Goal: Obtain resource: Download file/media

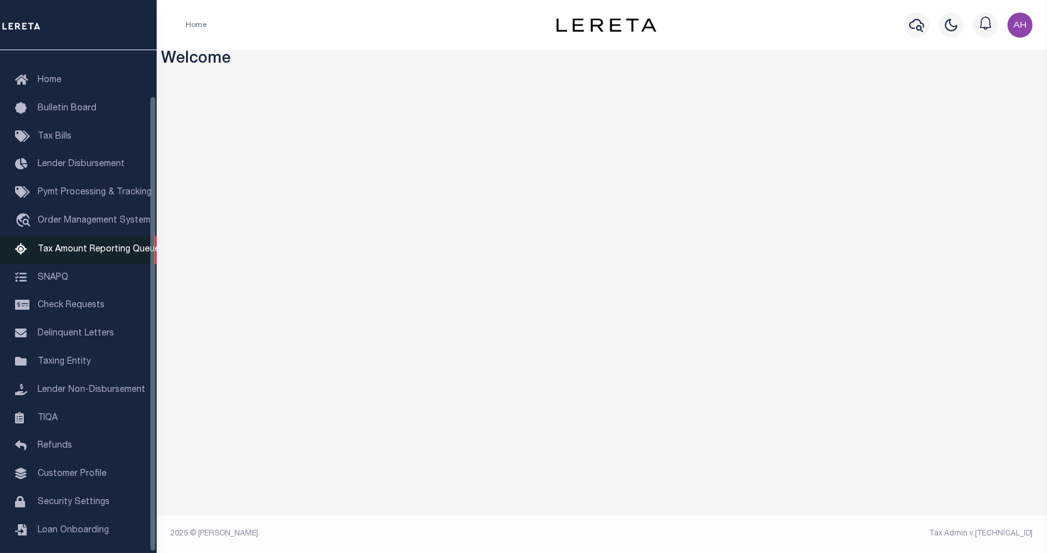
scroll to position [51, 0]
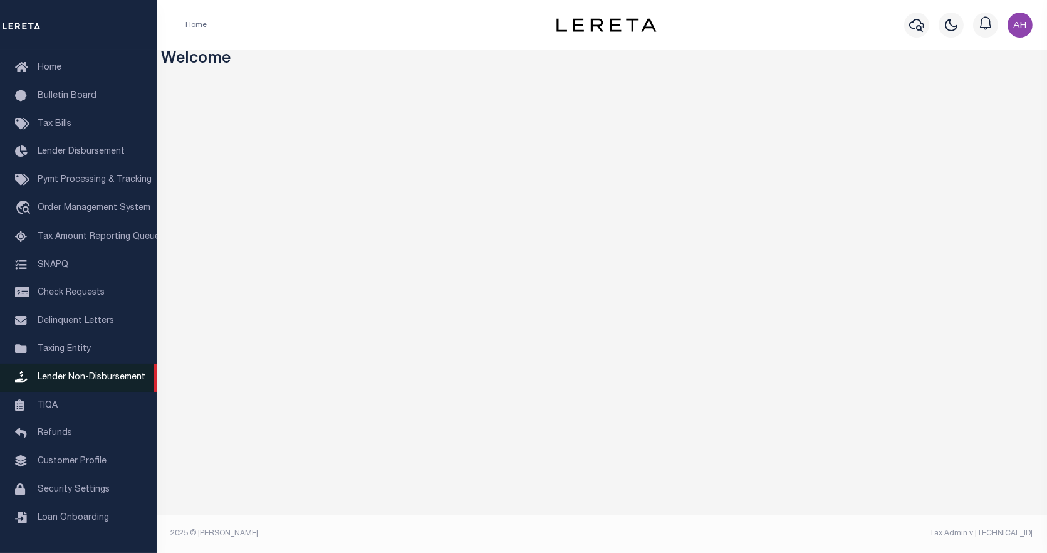
click at [55, 382] on span "Lender Non-Disbursement" at bounding box center [92, 377] width 108 height 9
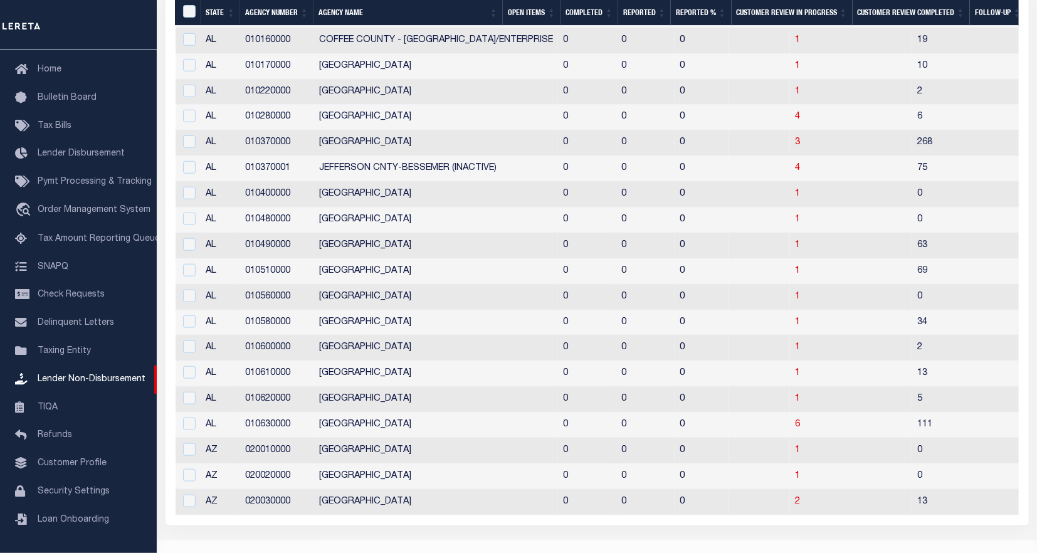
scroll to position [444, 0]
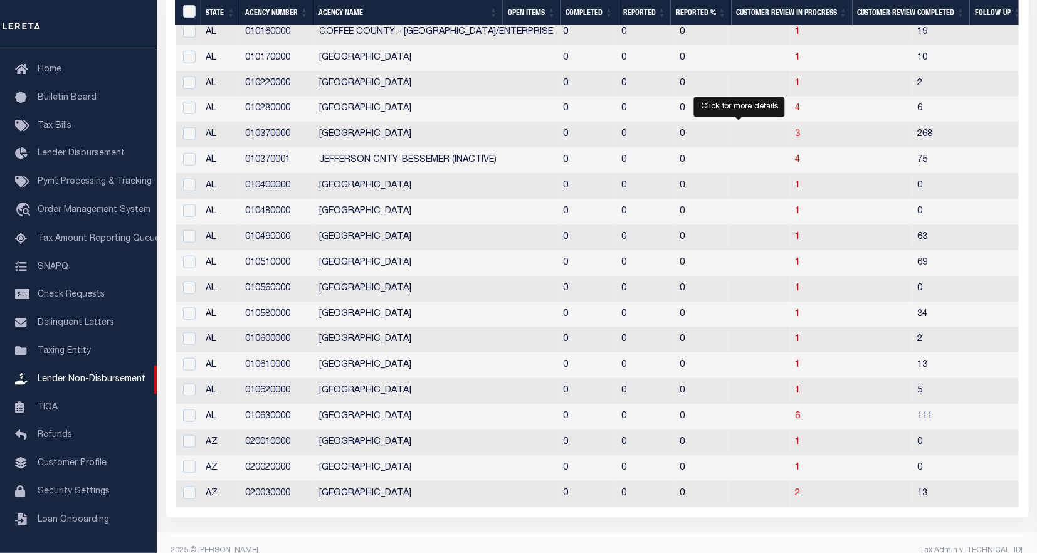
click at [795, 135] on span "3" at bounding box center [797, 134] width 5 height 9
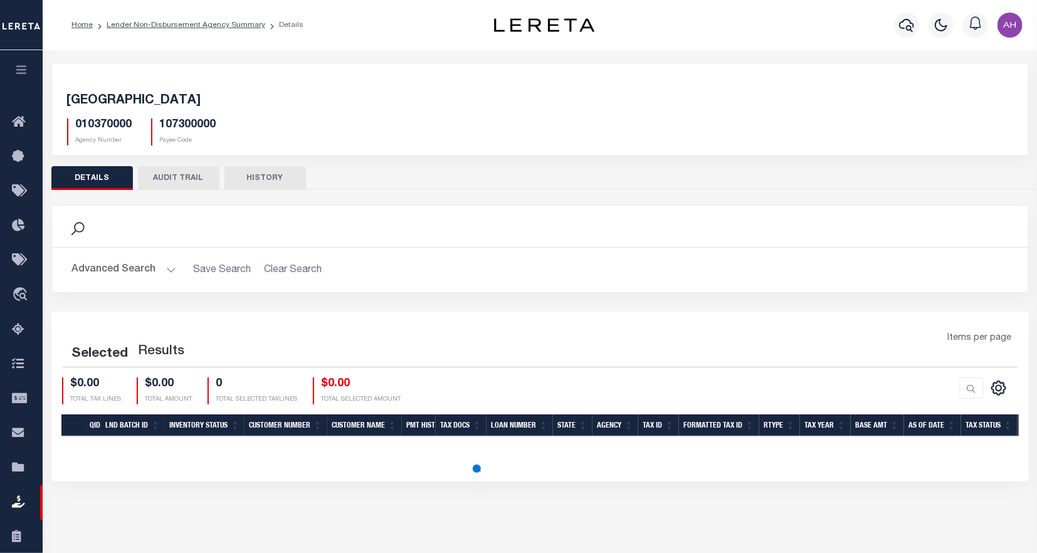
click at [736, 147] on div "JEFFERSON COUNTY 010370000 Agency Number 107300000 Payee Code" at bounding box center [540, 116] width 976 height 77
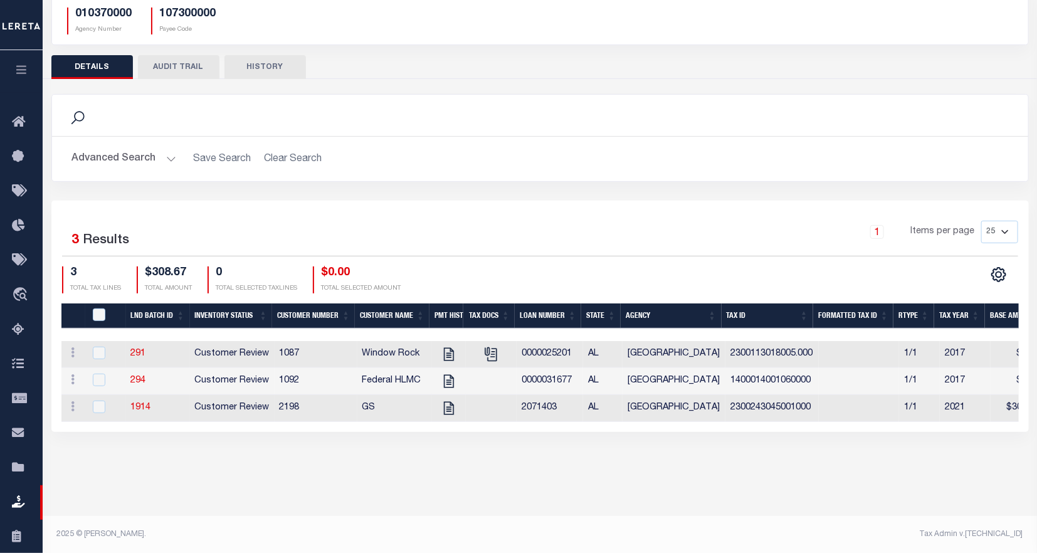
scroll to position [110, 0]
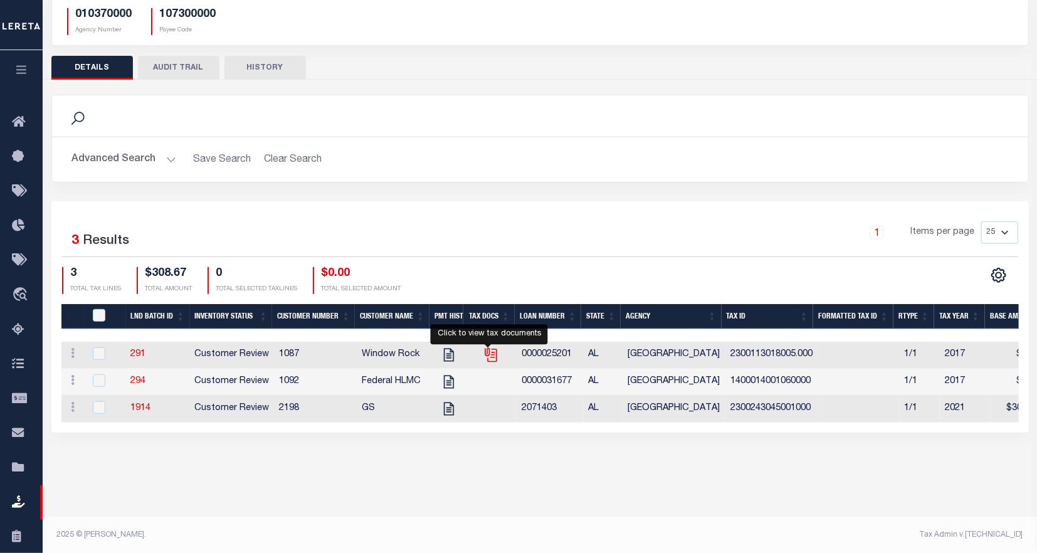
click at [486, 359] on icon "" at bounding box center [491, 355] width 16 height 16
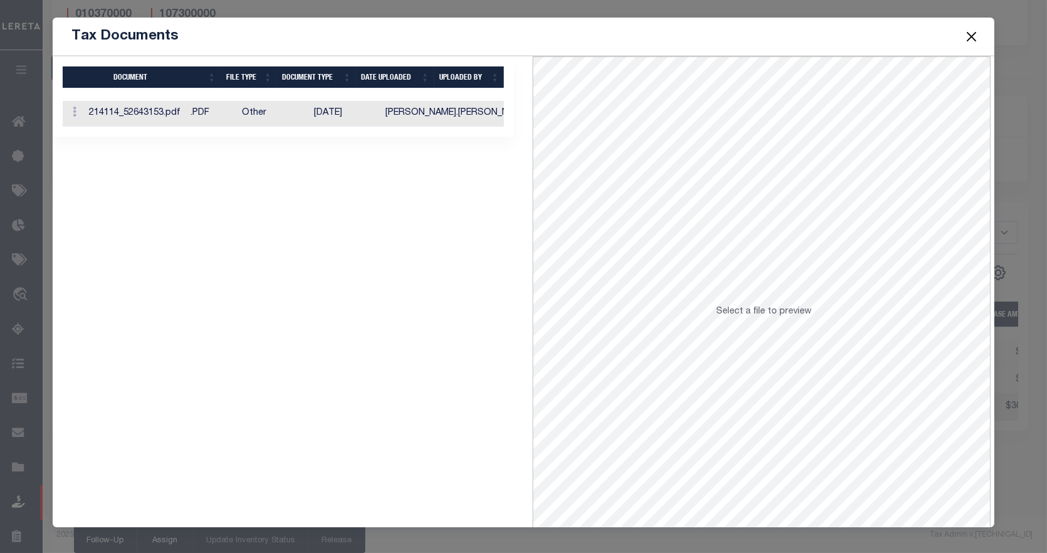
click at [380, 122] on td "10/05/2017" at bounding box center [344, 114] width 71 height 26
click at [970, 31] on button "Close" at bounding box center [971, 36] width 16 height 16
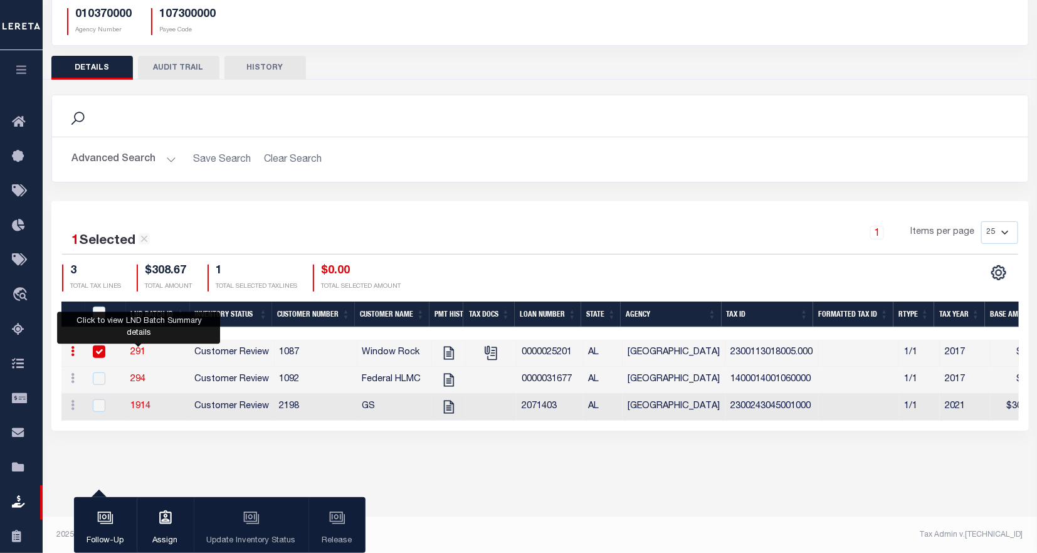
click at [134, 352] on link "291" at bounding box center [138, 352] width 15 height 9
checkbox input "false"
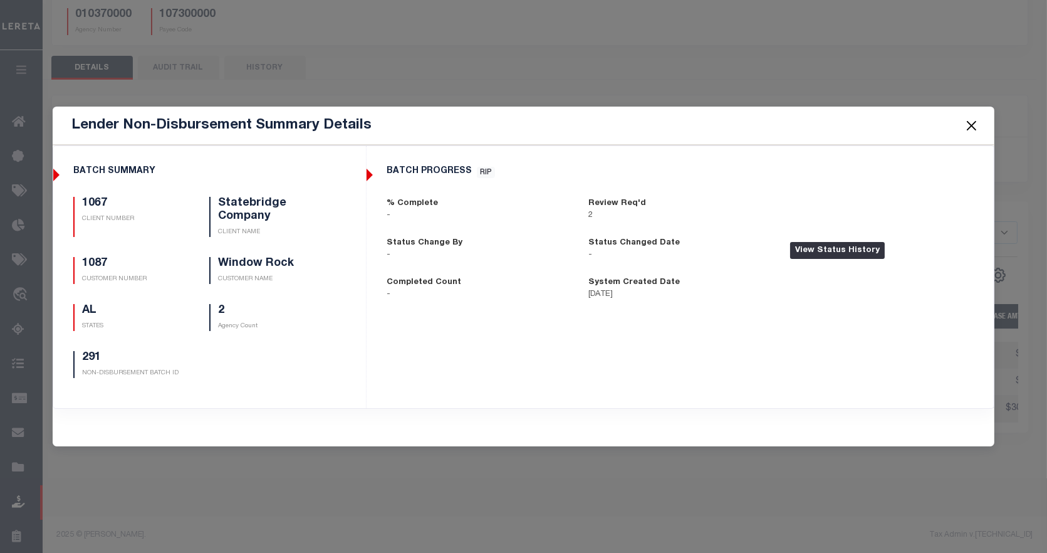
click at [852, 253] on button "View Status History" at bounding box center [837, 251] width 95 height 18
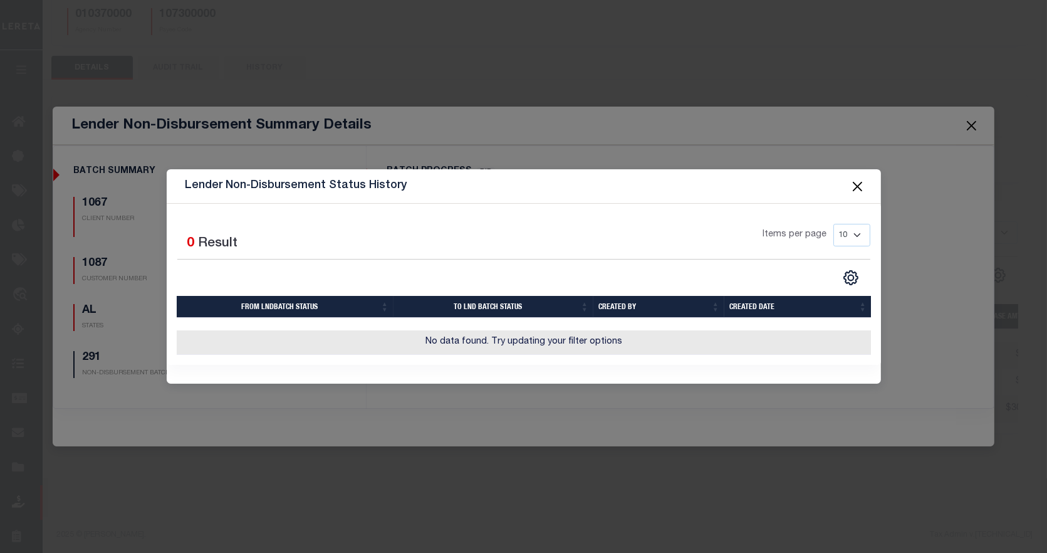
click at [856, 179] on button "Close" at bounding box center [857, 186] width 16 height 16
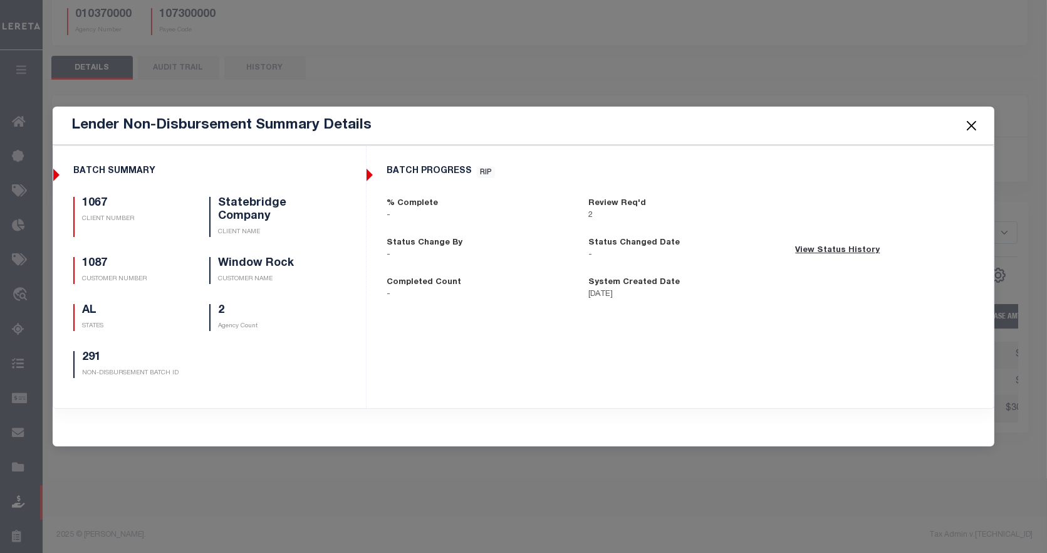
click at [963, 123] on button "Close" at bounding box center [971, 125] width 16 height 16
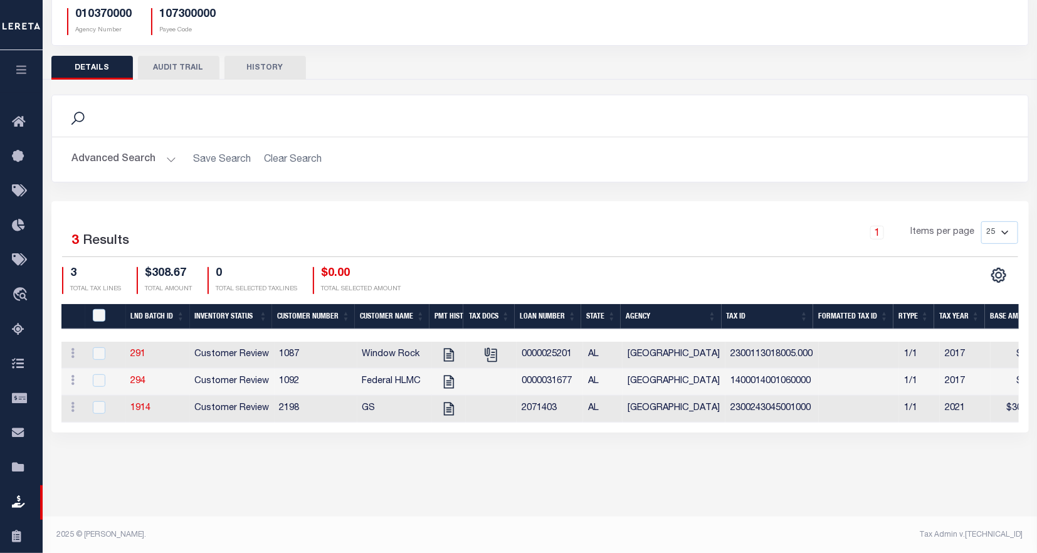
click at [21, 70] on icon "button" at bounding box center [21, 69] width 14 height 11
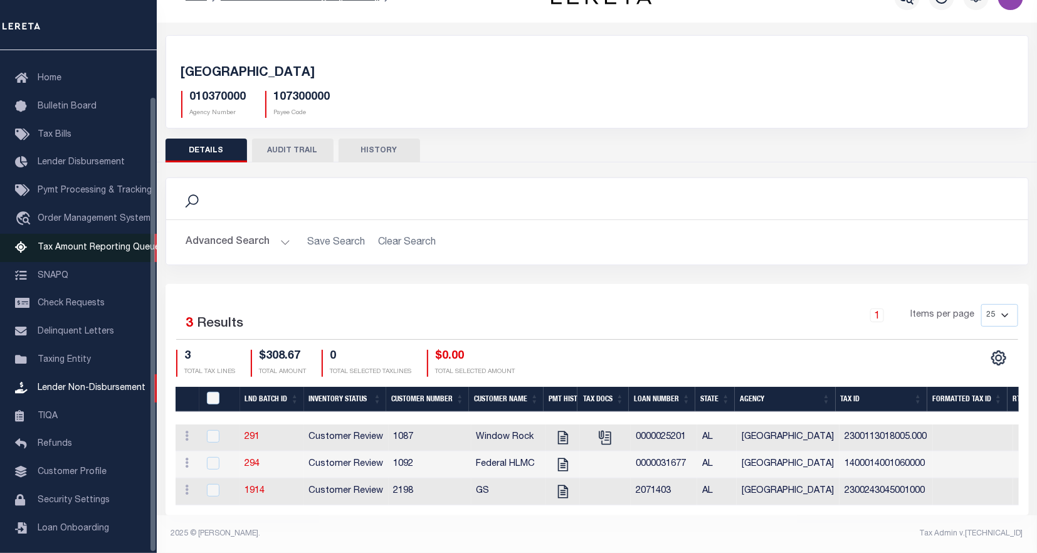
scroll to position [51, 0]
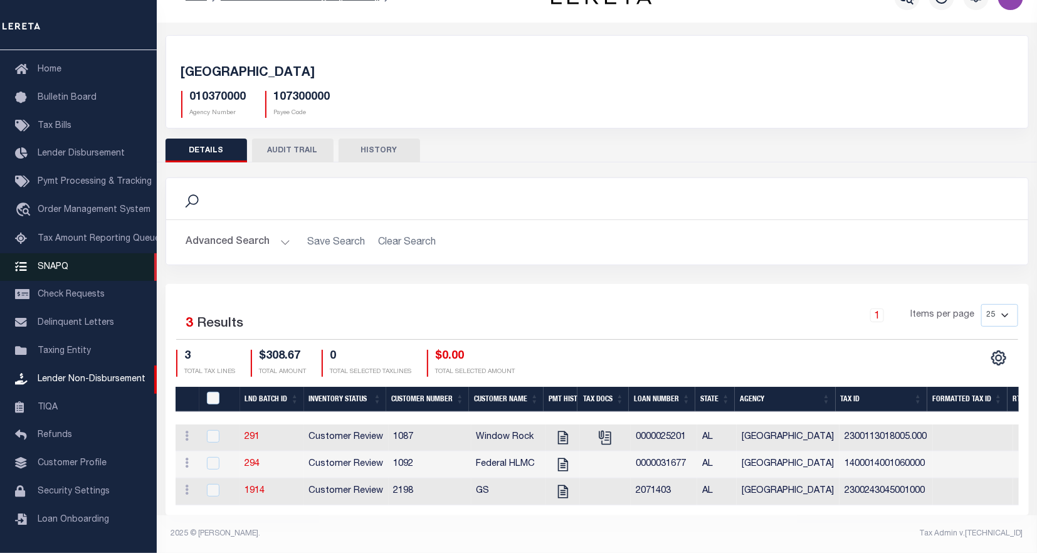
click at [57, 262] on span "SNAPQ" at bounding box center [53, 266] width 31 height 9
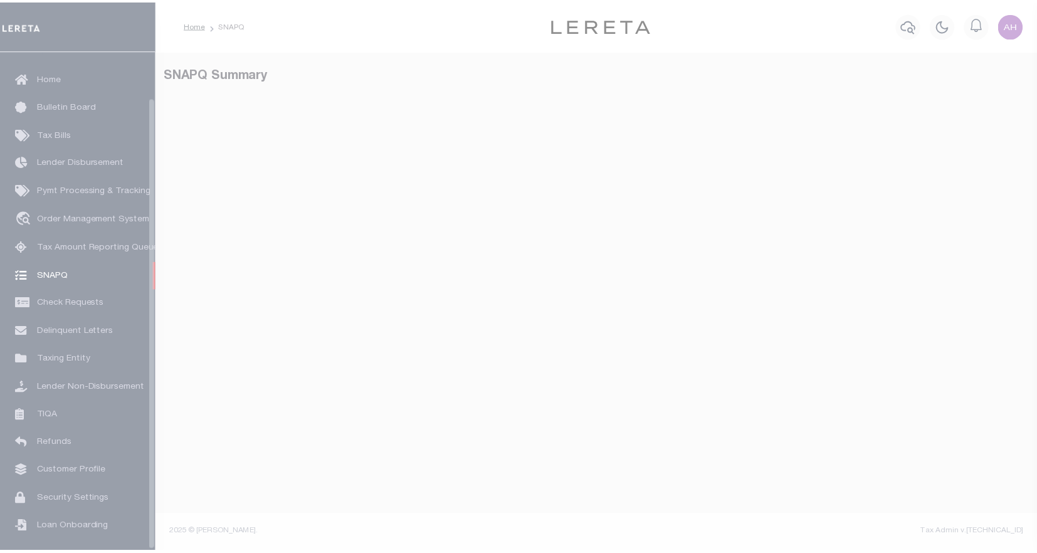
scroll to position [51, 0]
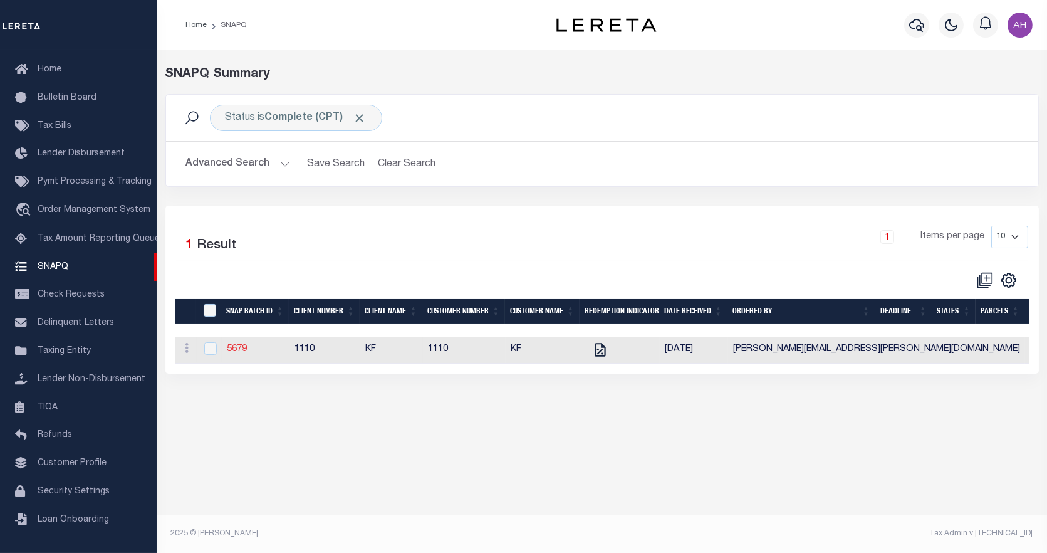
click at [240, 353] on link "5679" at bounding box center [237, 349] width 20 height 9
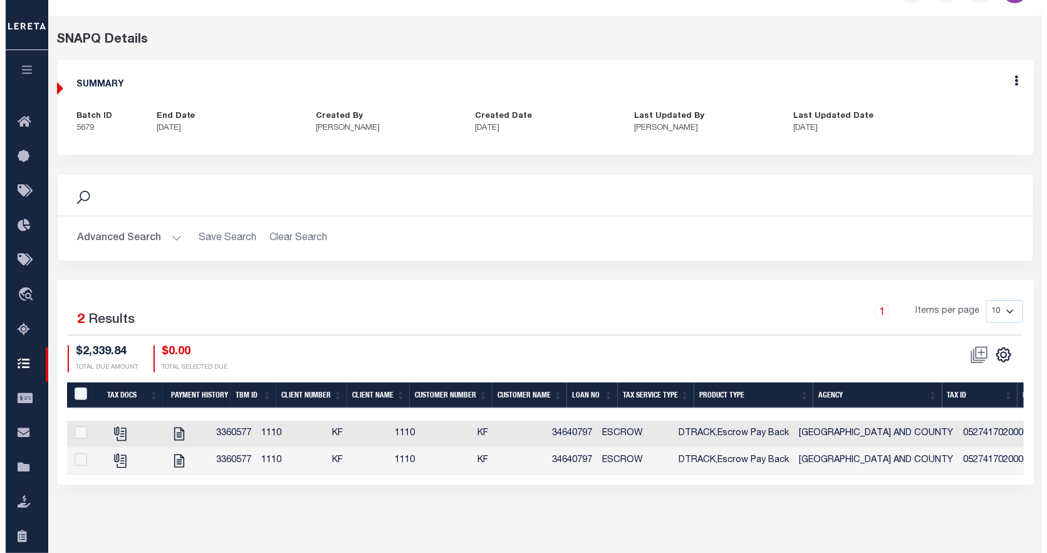
scroll to position [111, 0]
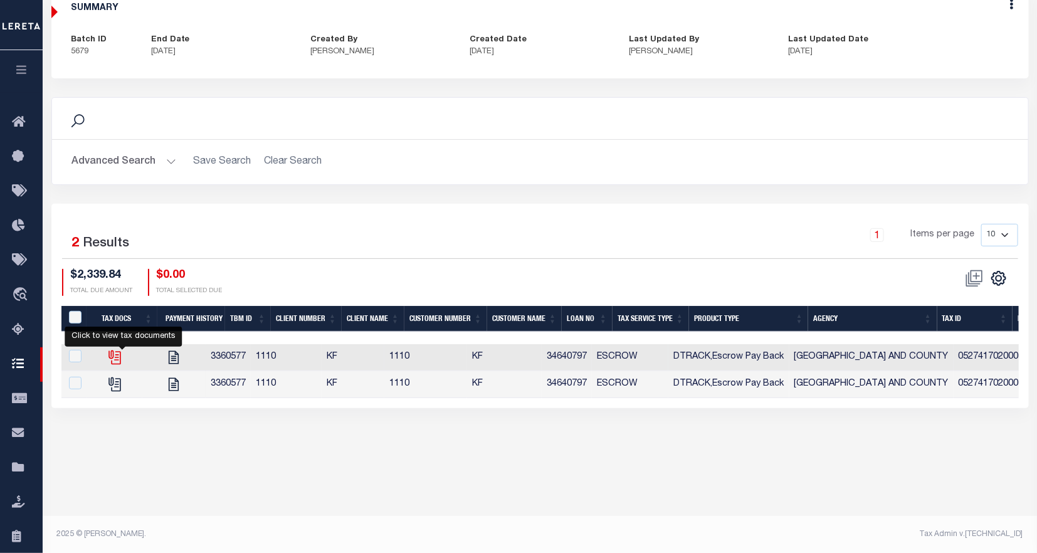
click at [120, 352] on icon "" at bounding box center [115, 357] width 9 height 13
checkbox input "true"
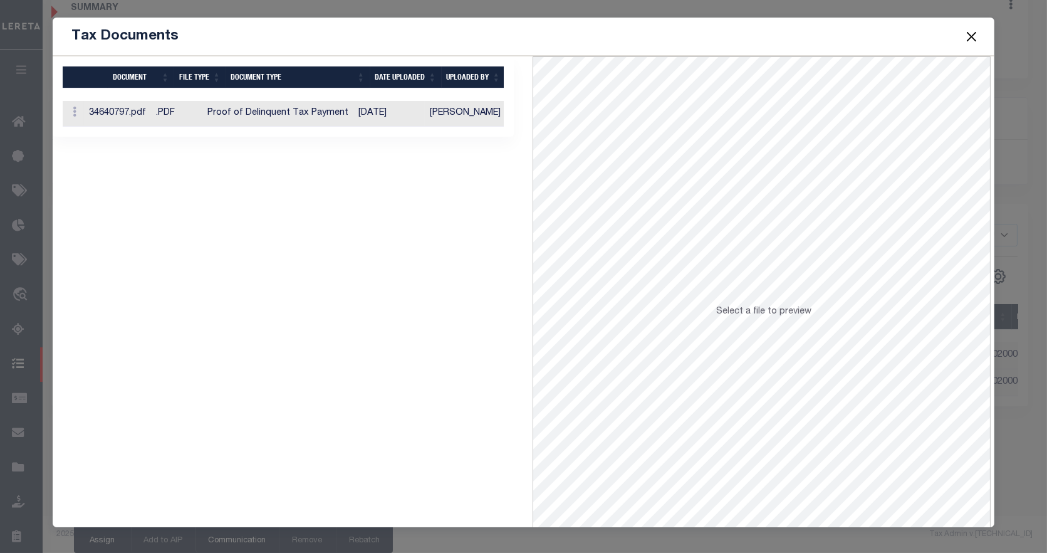
click at [381, 108] on td "06/17/2025" at bounding box center [388, 114] width 71 height 26
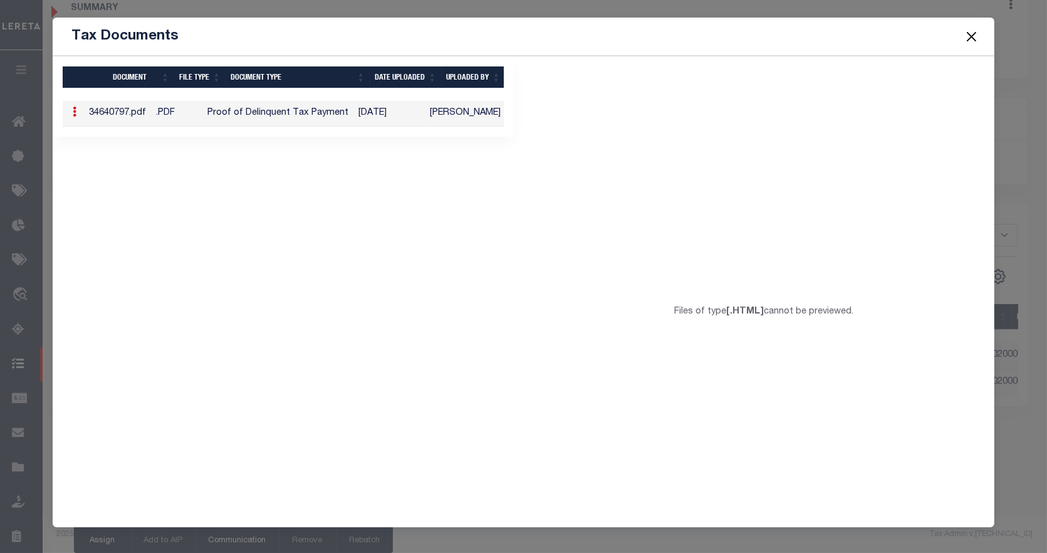
click at [970, 38] on button "Close" at bounding box center [971, 36] width 16 height 16
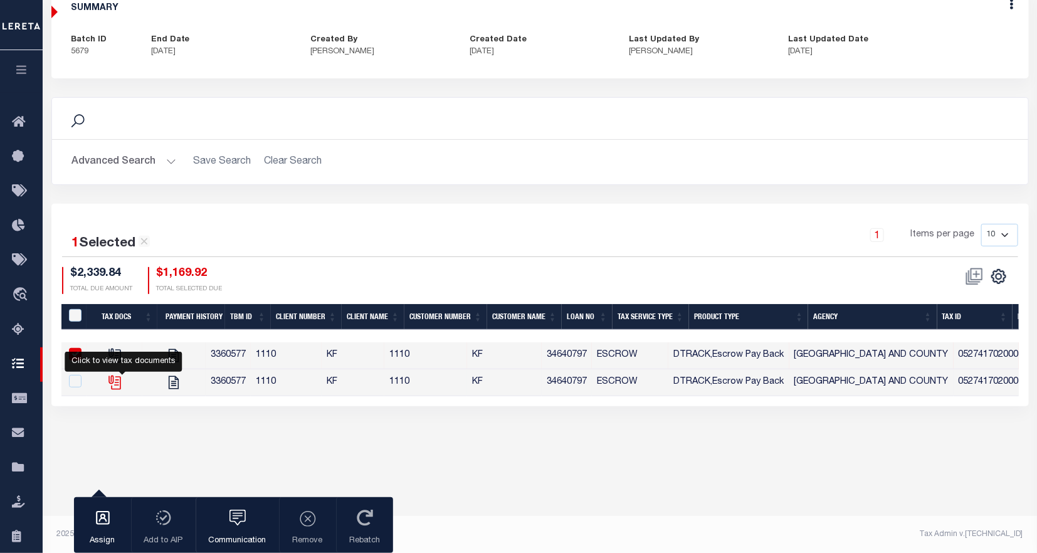
click at [120, 380] on icon "" at bounding box center [115, 382] width 16 height 16
checkbox input "true"
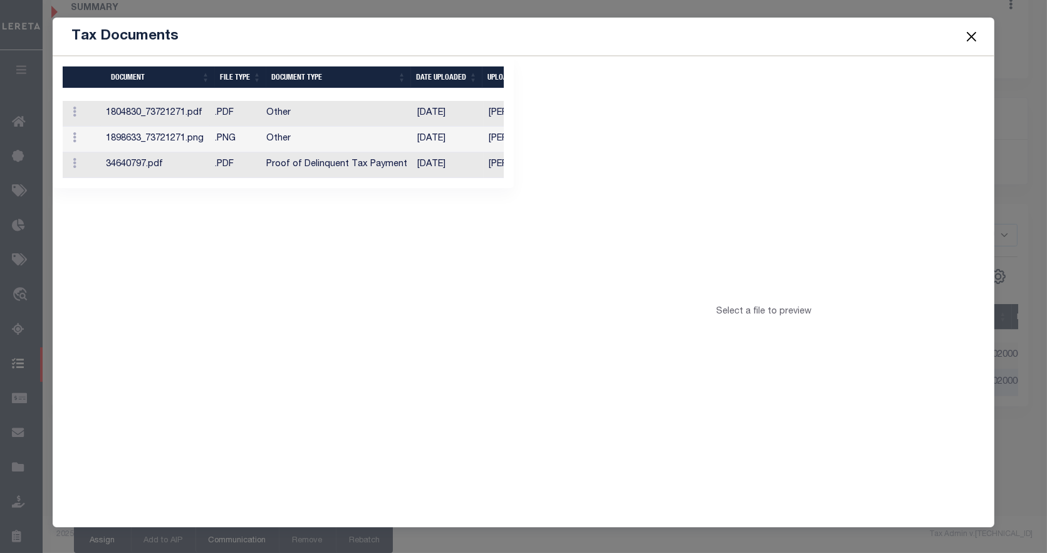
click at [384, 130] on td "Other" at bounding box center [336, 140] width 151 height 26
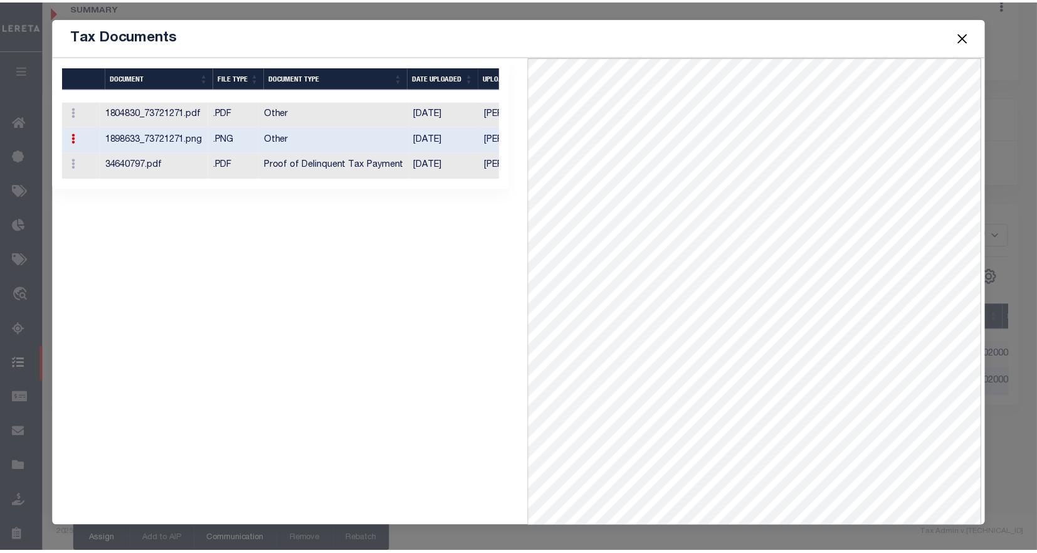
scroll to position [0, 24]
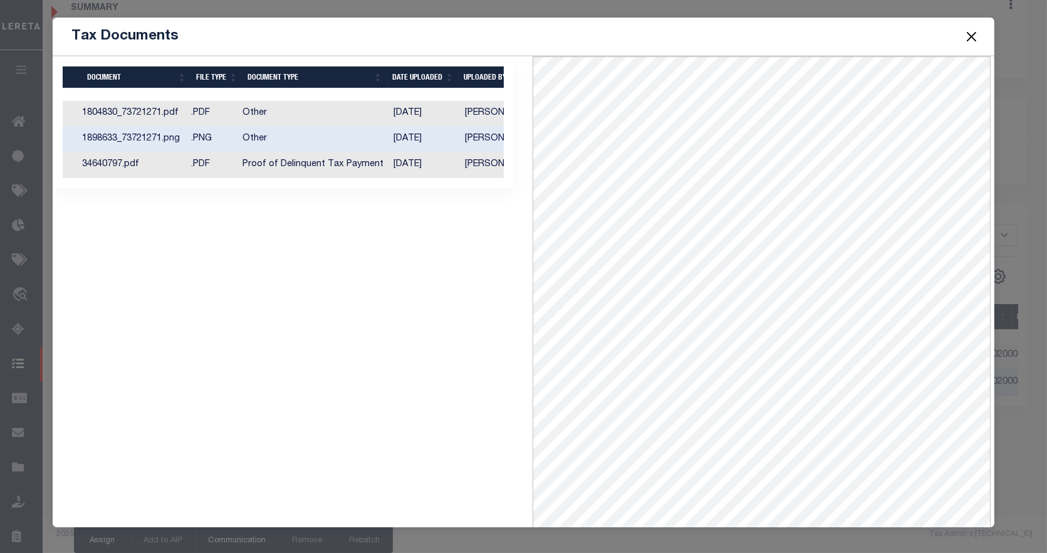
click at [976, 29] on button "Close" at bounding box center [971, 36] width 16 height 16
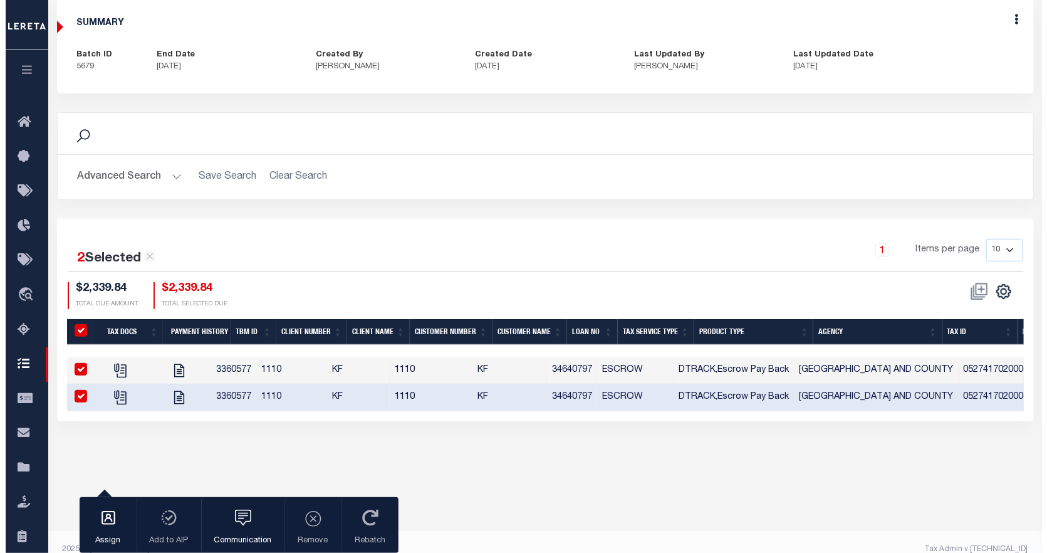
scroll to position [111, 0]
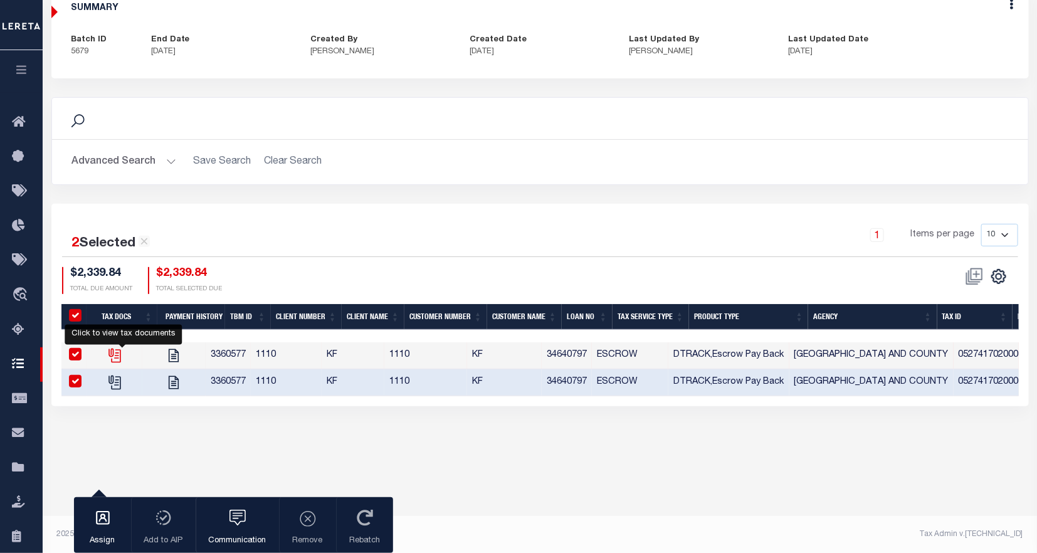
click at [118, 355] on icon "" at bounding box center [113, 353] width 10 height 10
checkbox input "false"
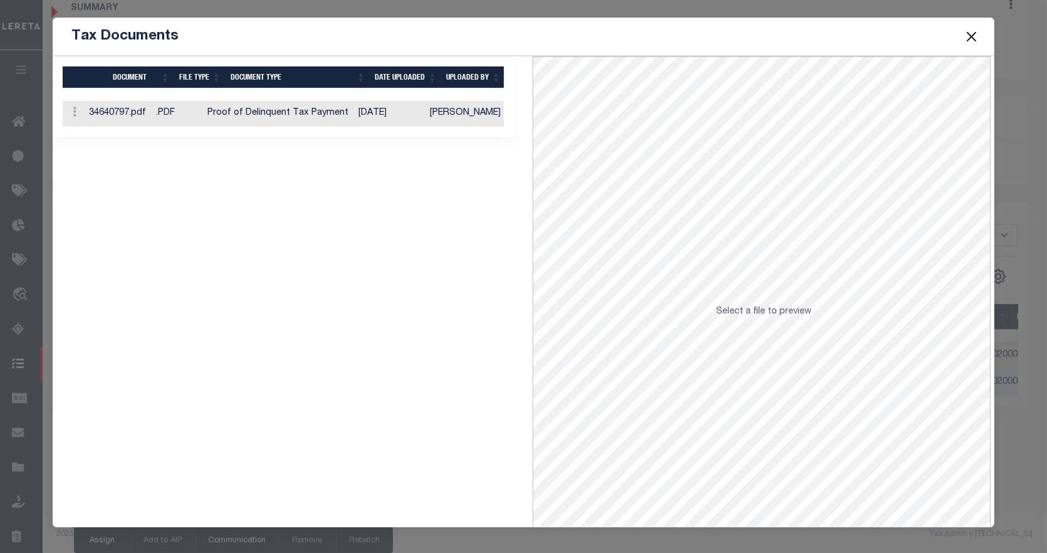
click at [970, 40] on button "Close" at bounding box center [971, 36] width 16 height 16
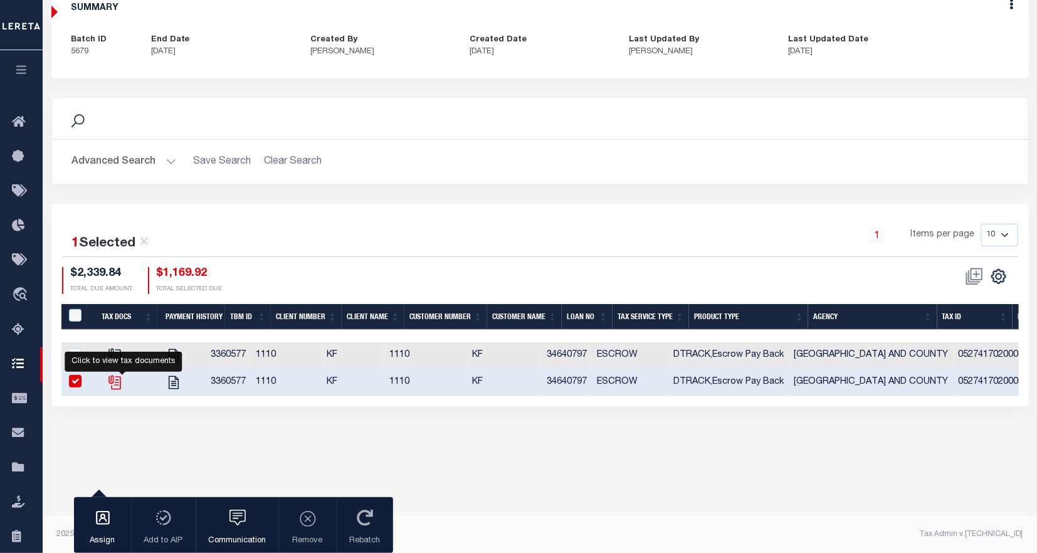
click at [117, 385] on icon "" at bounding box center [115, 382] width 16 height 16
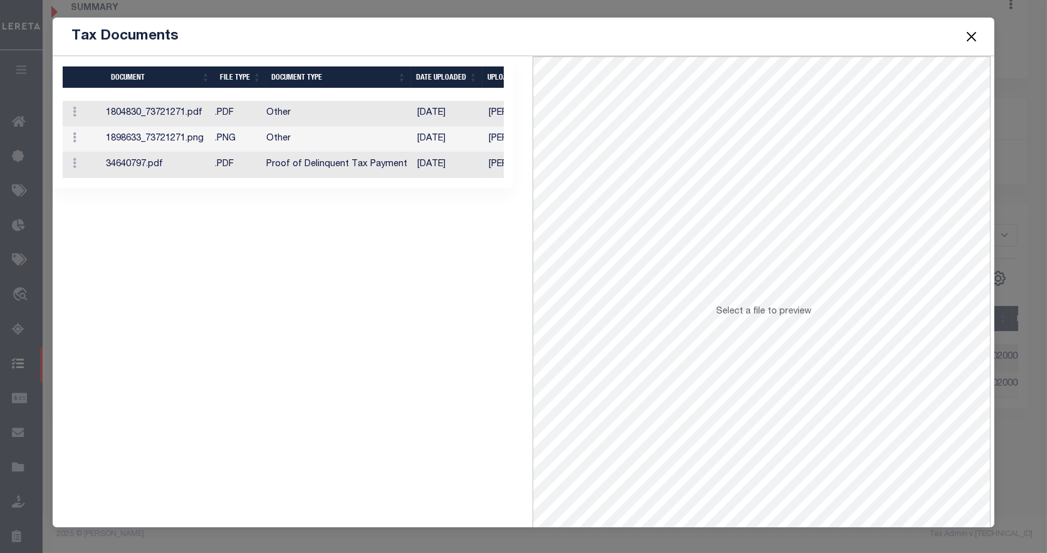
click at [328, 159] on td "Proof of Delinquent Tax Payment" at bounding box center [336, 165] width 151 height 26
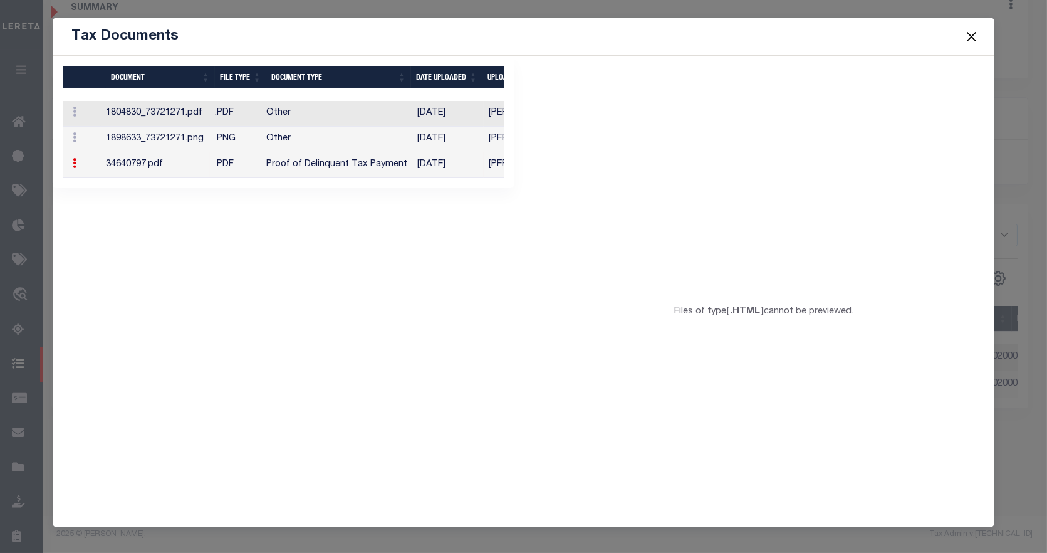
click at [402, 140] on td "Other" at bounding box center [336, 140] width 151 height 26
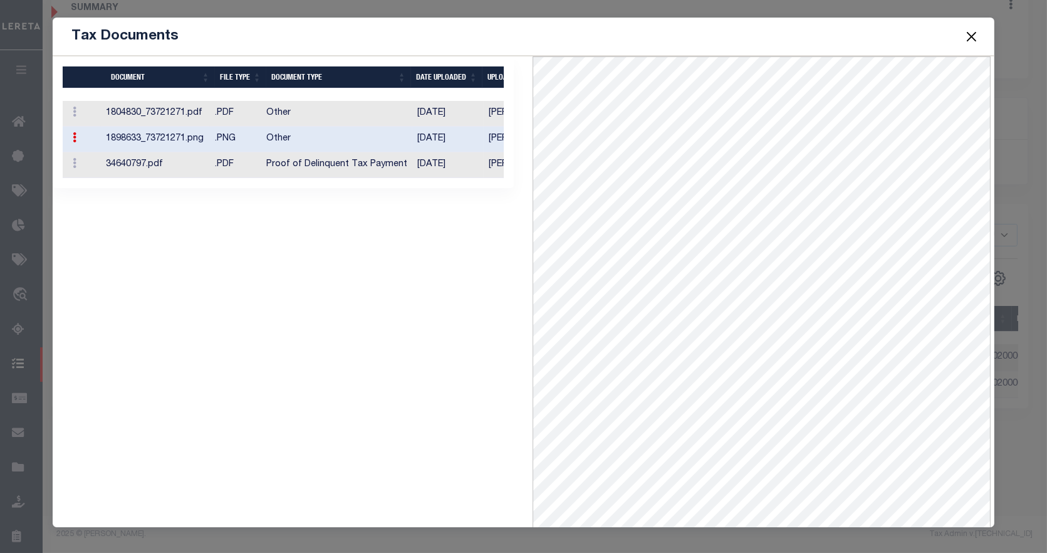
click at [404, 160] on td "Proof of Delinquent Tax Payment" at bounding box center [336, 165] width 151 height 26
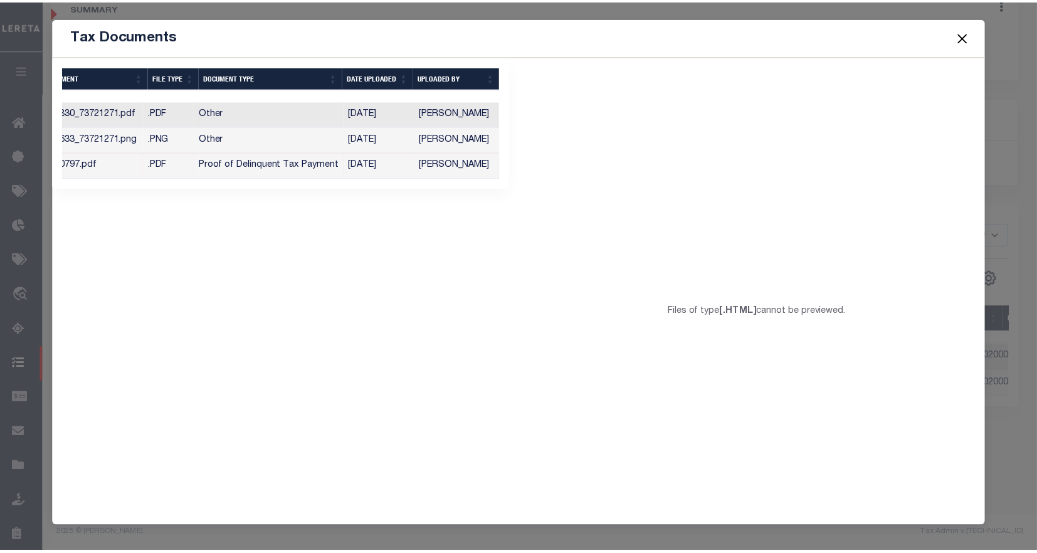
scroll to position [0, 0]
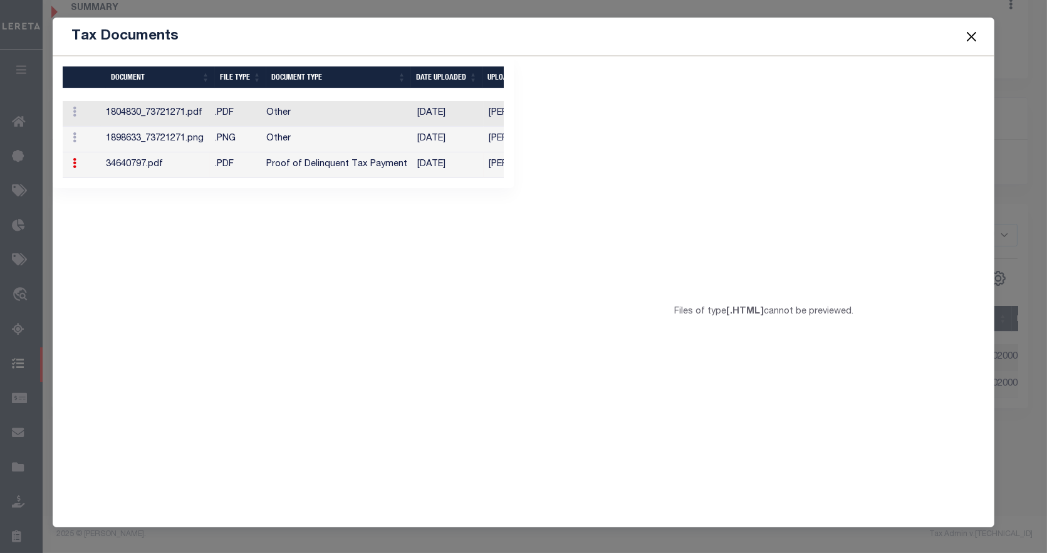
click at [277, 166] on td "Proof of Delinquent Tax Payment" at bounding box center [336, 165] width 151 height 26
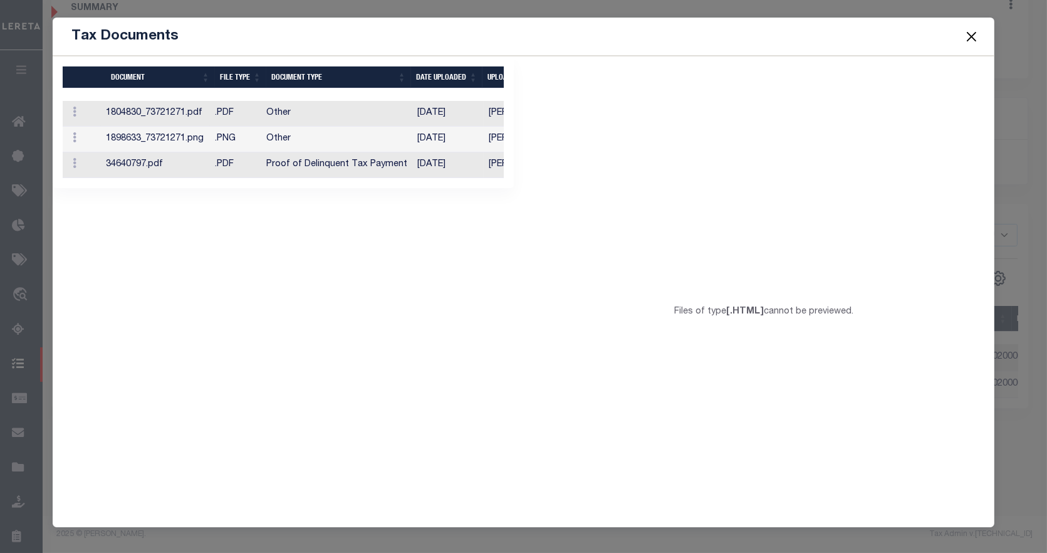
click at [346, 165] on td "Proof of Delinquent Tax Payment" at bounding box center [336, 165] width 151 height 26
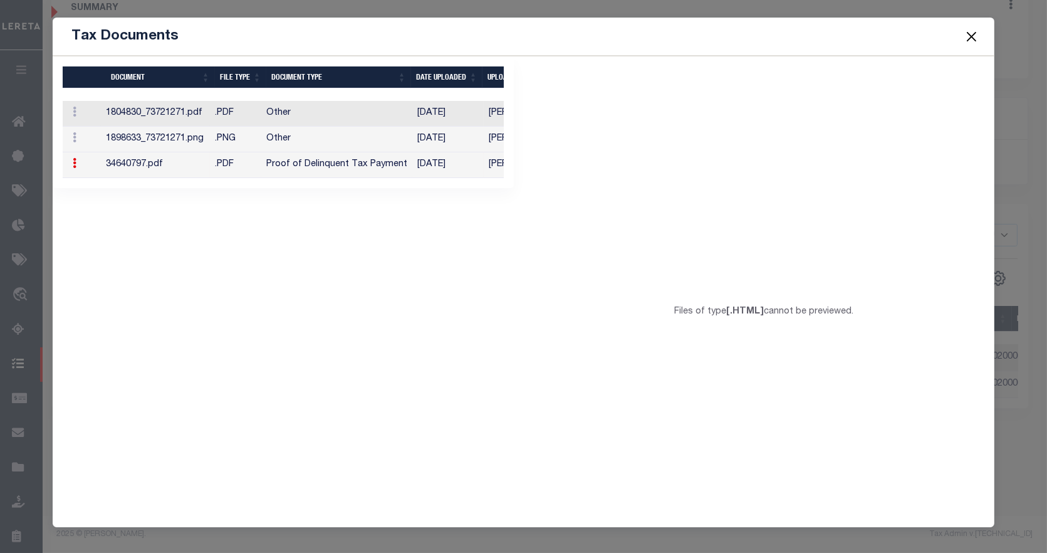
click at [448, 167] on td "06/17/2025" at bounding box center [447, 165] width 71 height 26
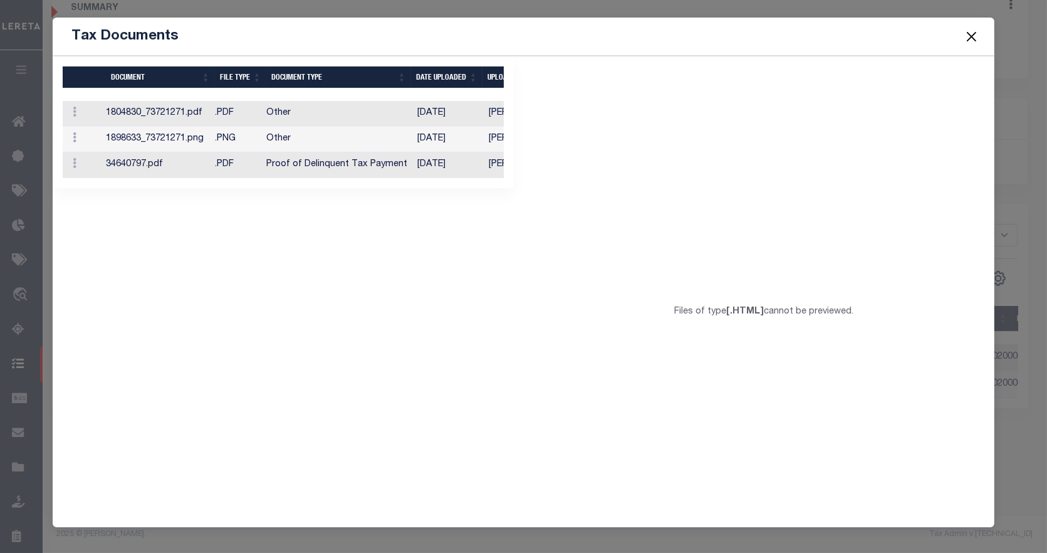
click at [975, 38] on button "Close" at bounding box center [971, 36] width 16 height 16
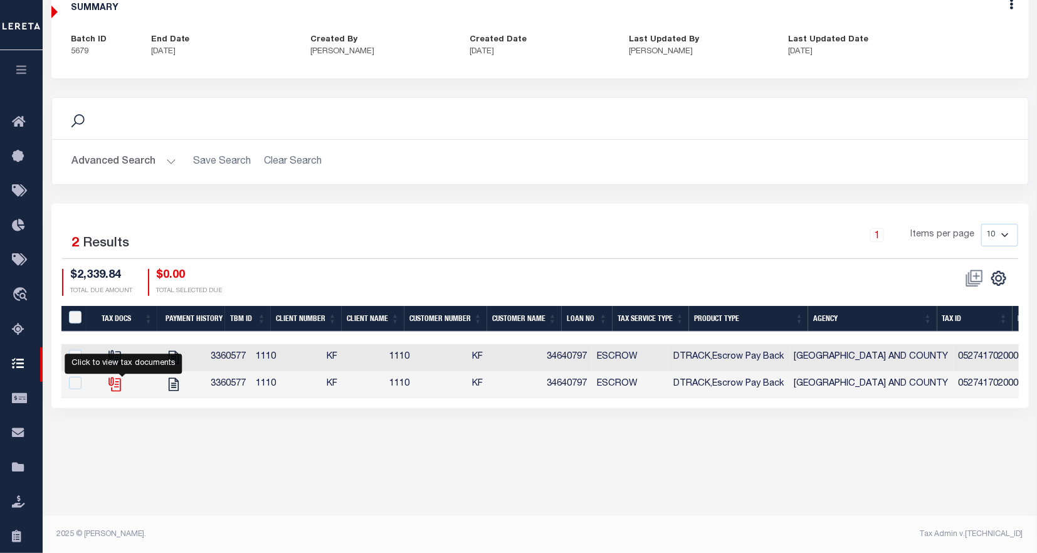
click at [118, 380] on icon "" at bounding box center [113, 382] width 10 height 10
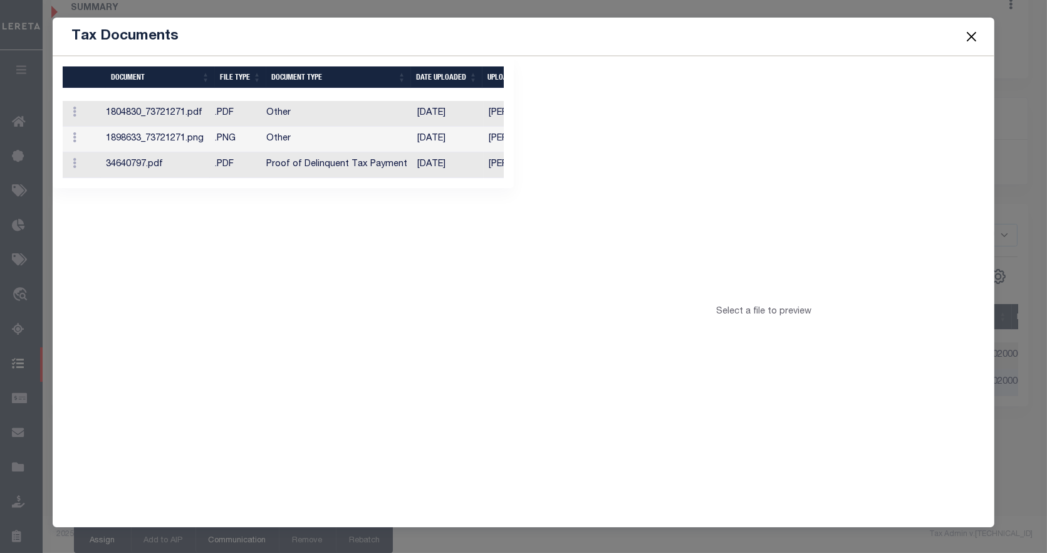
click at [331, 173] on td "Proof of Delinquent Tax Payment" at bounding box center [336, 165] width 151 height 26
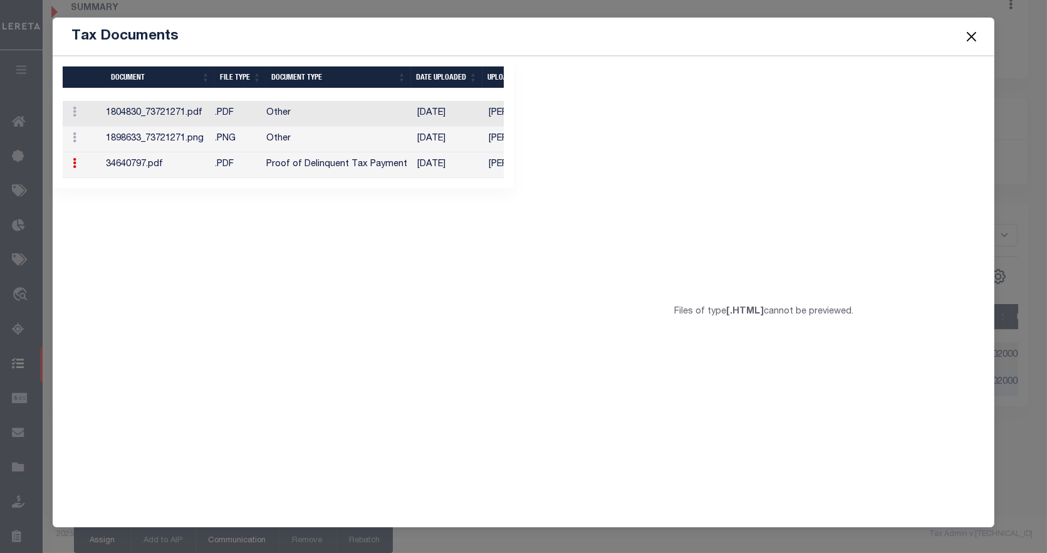
click at [969, 31] on button "Close" at bounding box center [971, 36] width 16 height 16
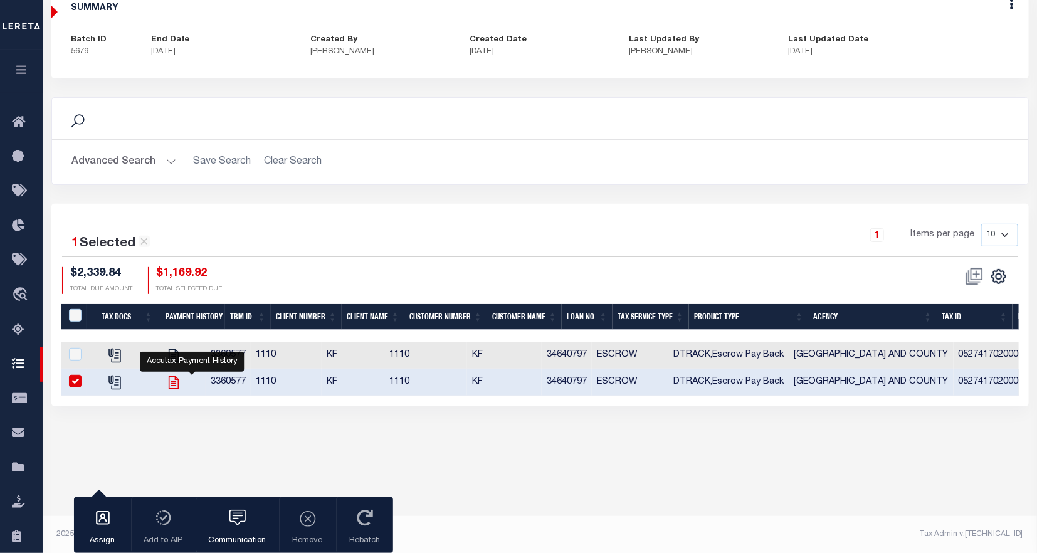
click at [179, 381] on icon "" at bounding box center [174, 381] width 10 height 13
checkbox input "false"
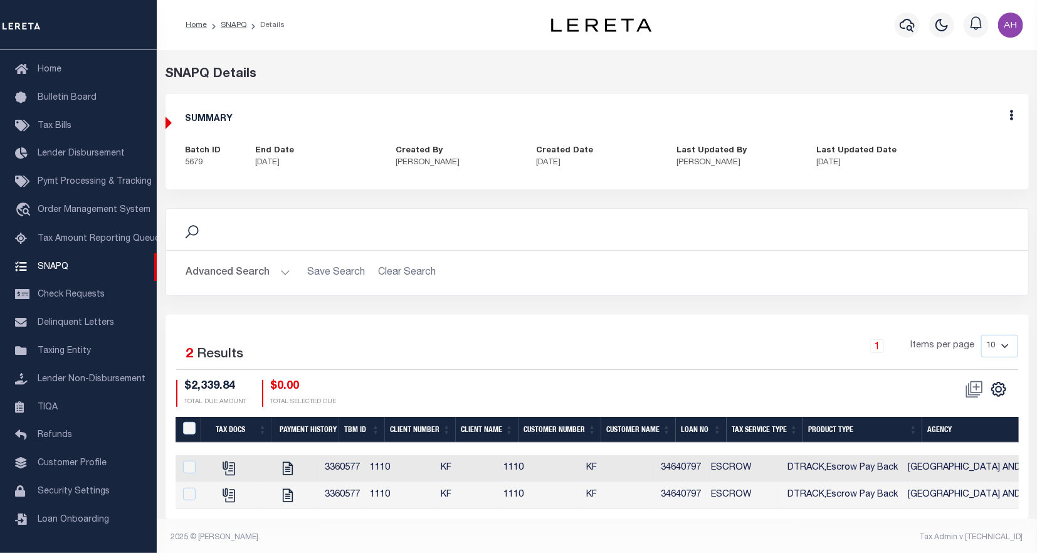
scroll to position [13, 0]
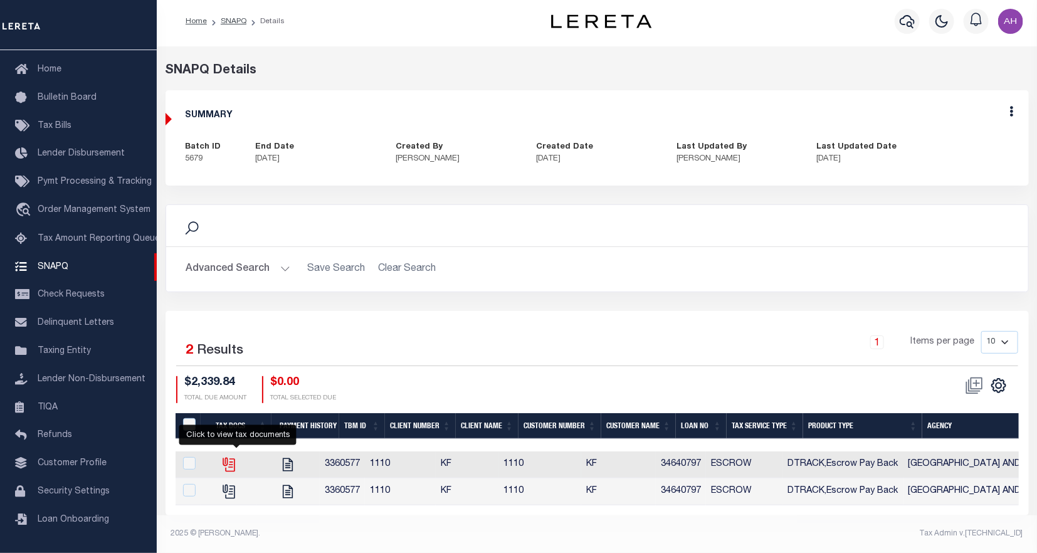
click at [233, 458] on icon "" at bounding box center [228, 463] width 10 height 10
checkbox input "true"
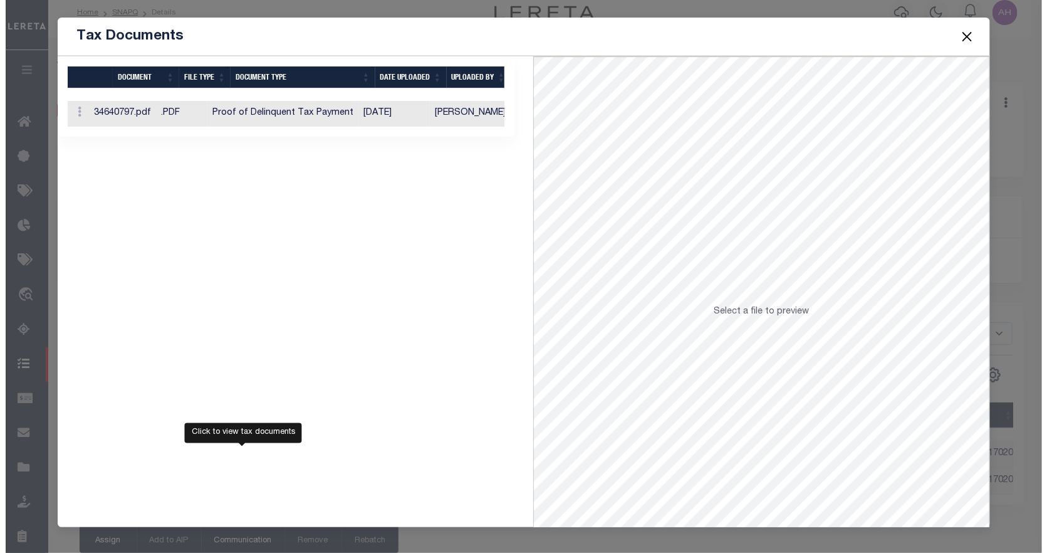
scroll to position [10, 0]
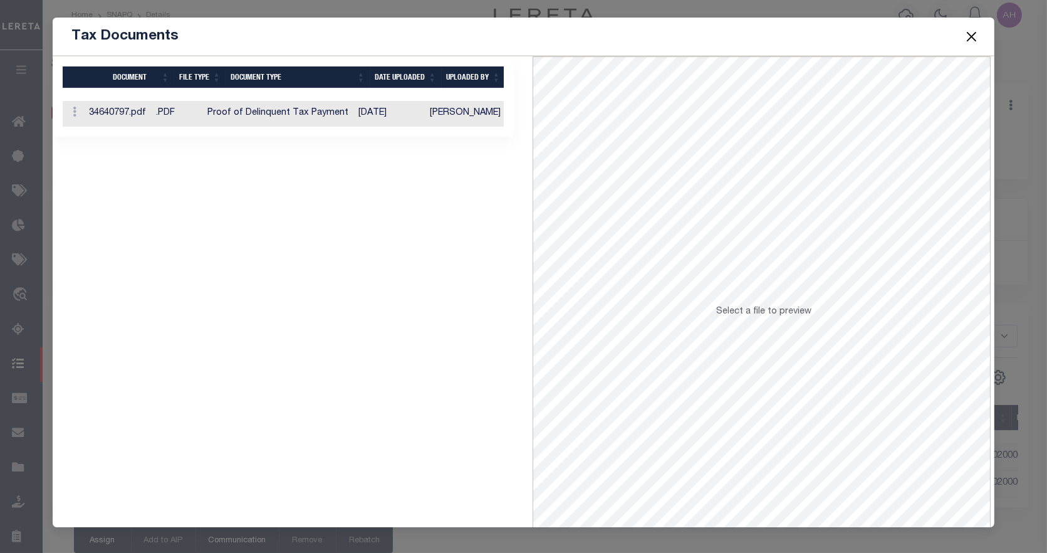
click at [969, 38] on button "Close" at bounding box center [971, 36] width 16 height 16
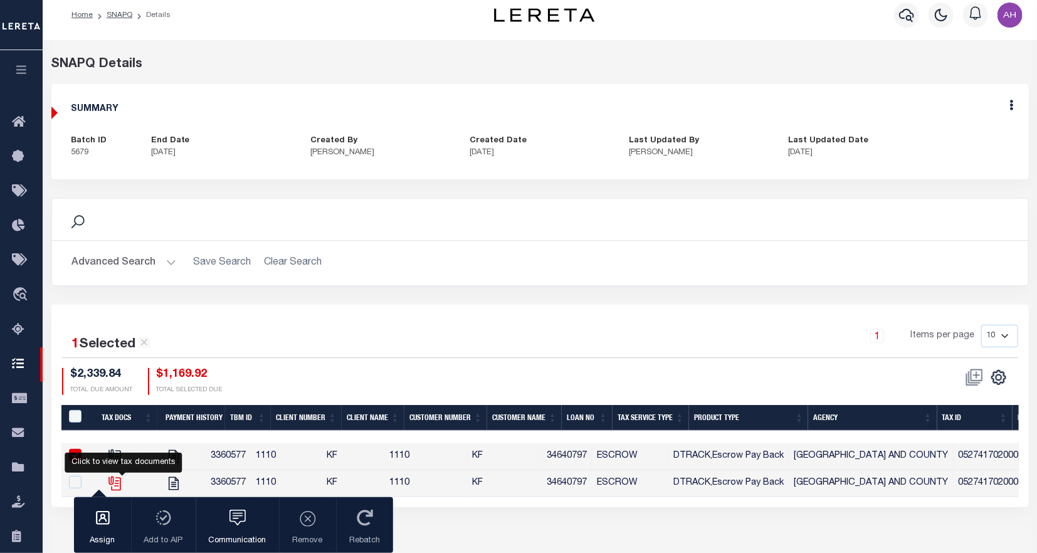
click at [118, 483] on icon "" at bounding box center [113, 481] width 10 height 10
checkbox input "true"
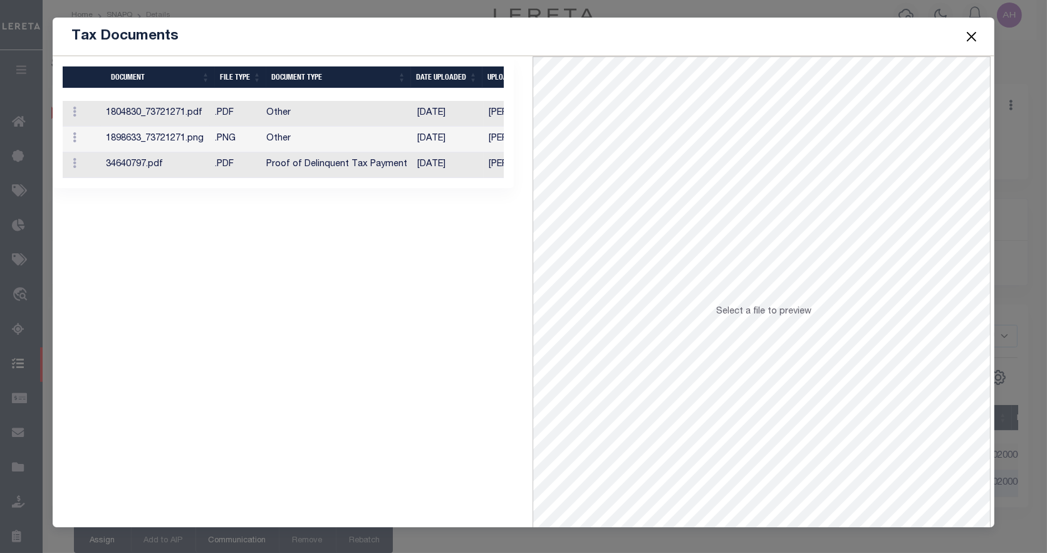
click at [382, 169] on td "Proof of Delinquent Tax Payment" at bounding box center [336, 165] width 151 height 26
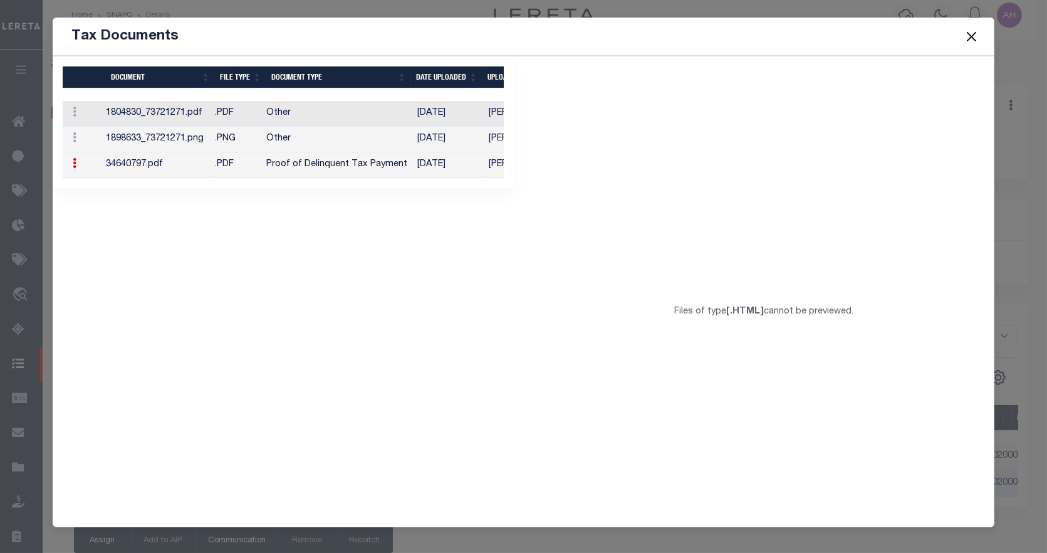
click at [422, 164] on td "06/17/2025" at bounding box center [447, 165] width 71 height 26
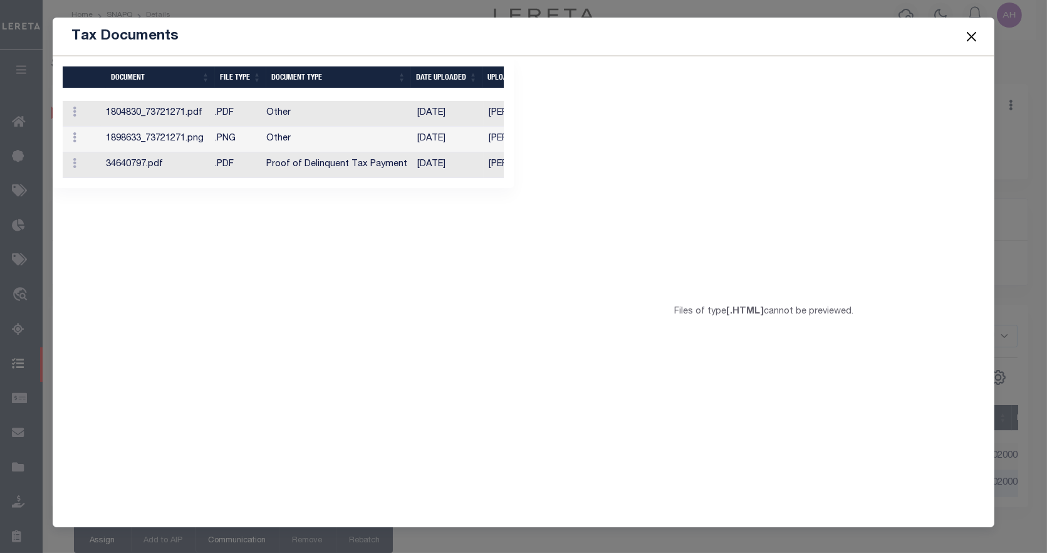
click at [429, 166] on td "06/17/2025" at bounding box center [447, 165] width 71 height 26
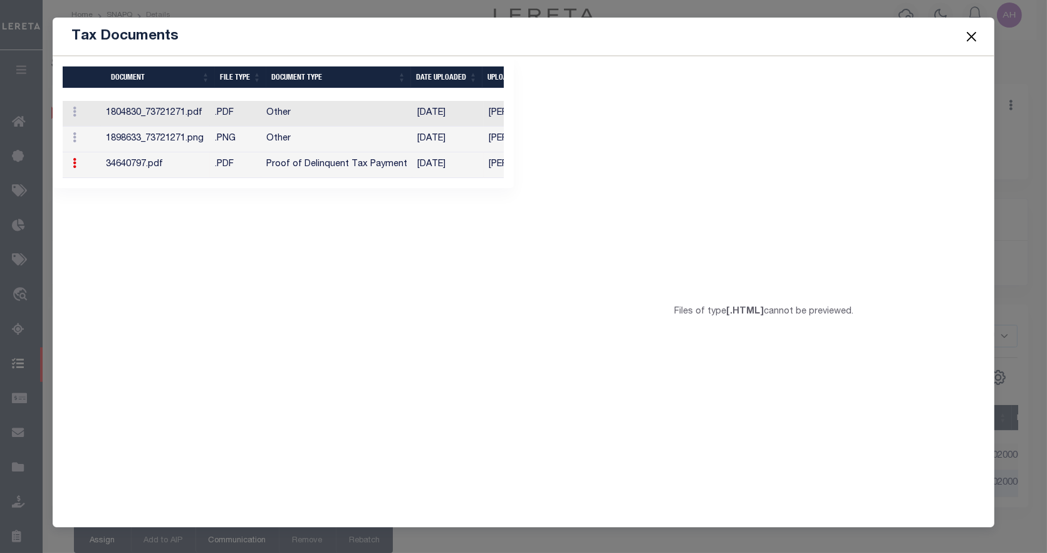
click at [226, 169] on td ".PDF" at bounding box center [235, 165] width 51 height 26
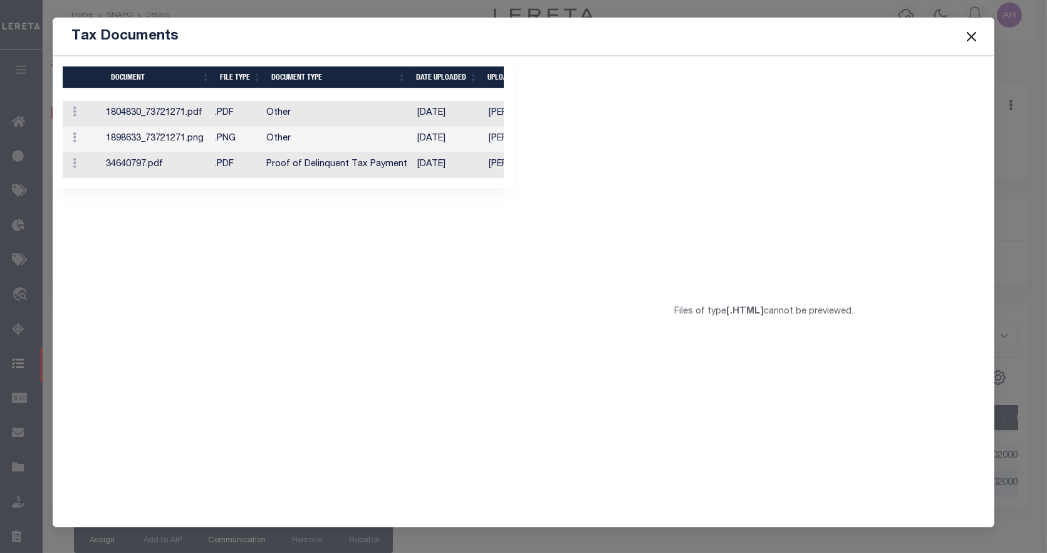
click at [210, 166] on td "34640797.pdf" at bounding box center [155, 165] width 109 height 26
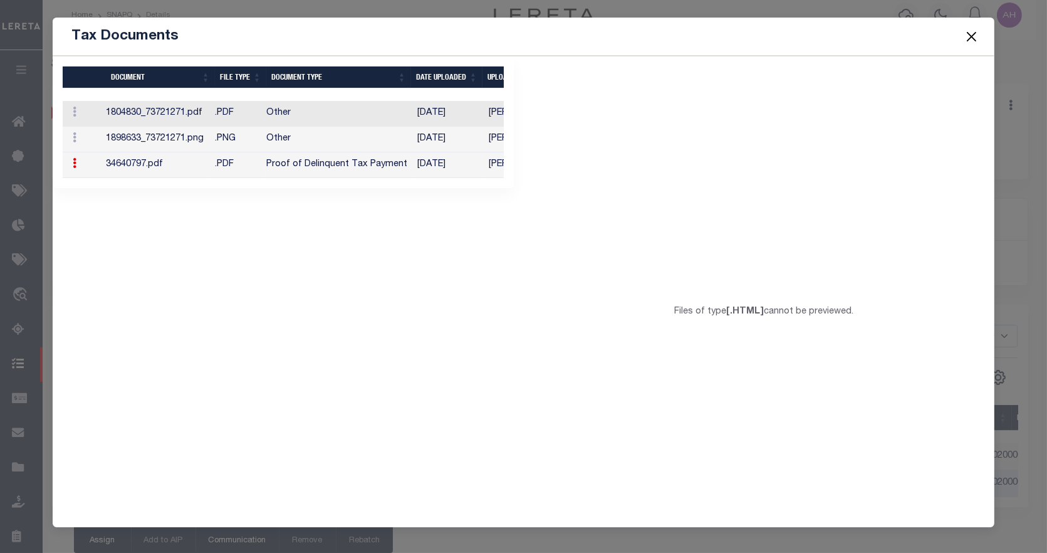
click at [335, 138] on td "Other" at bounding box center [336, 140] width 151 height 26
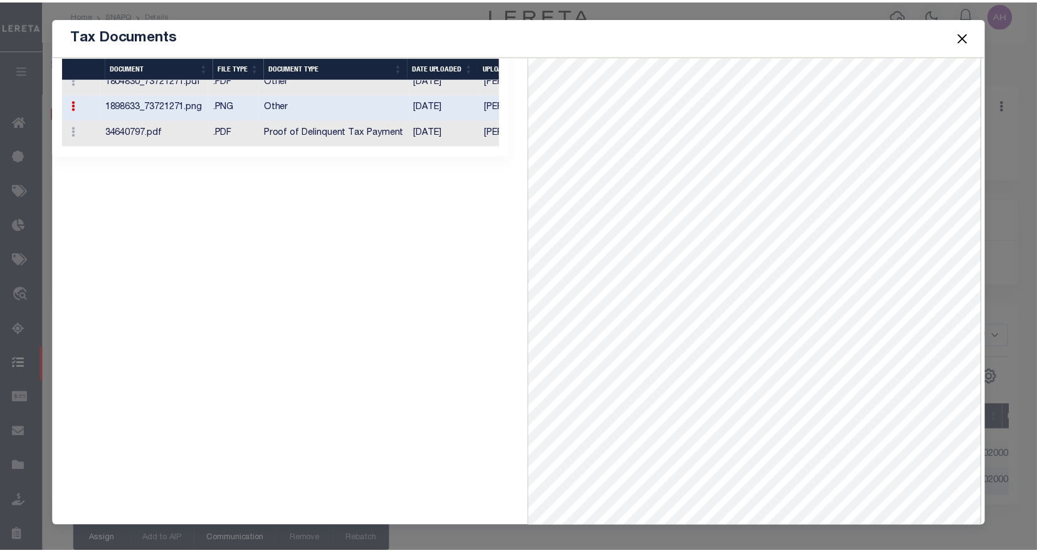
scroll to position [23, 0]
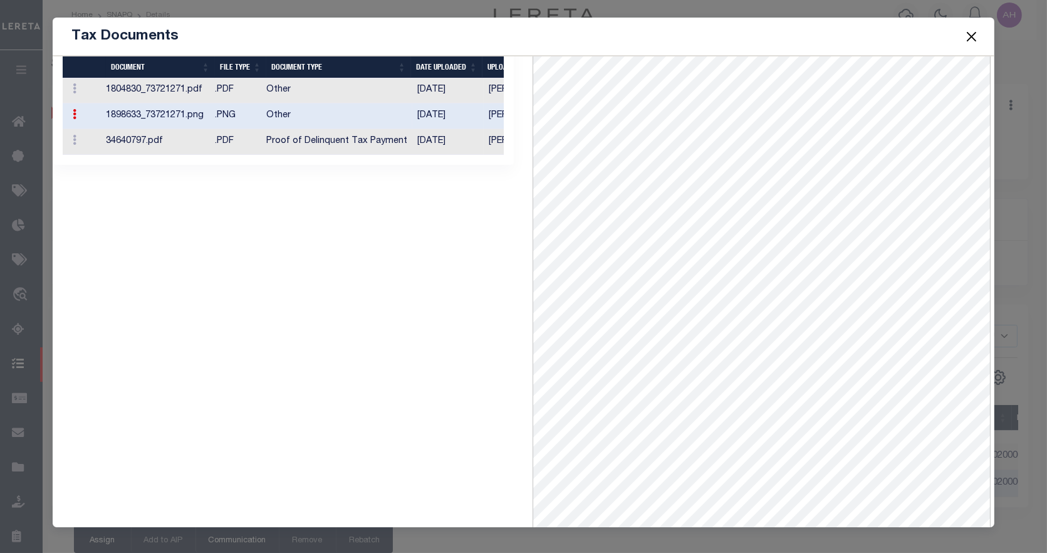
click at [973, 39] on button "Close" at bounding box center [971, 36] width 16 height 16
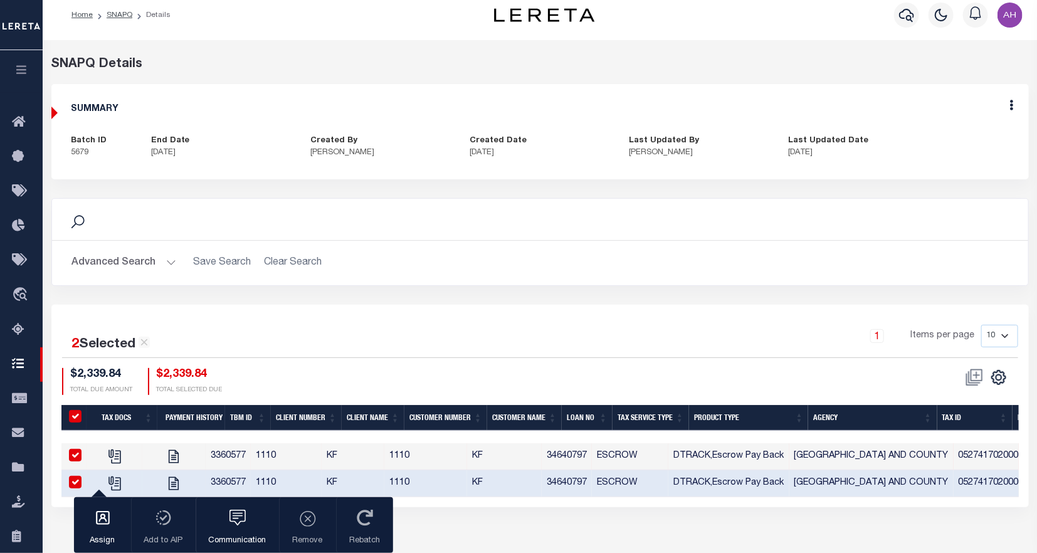
click at [28, 75] on icon "button" at bounding box center [21, 69] width 14 height 11
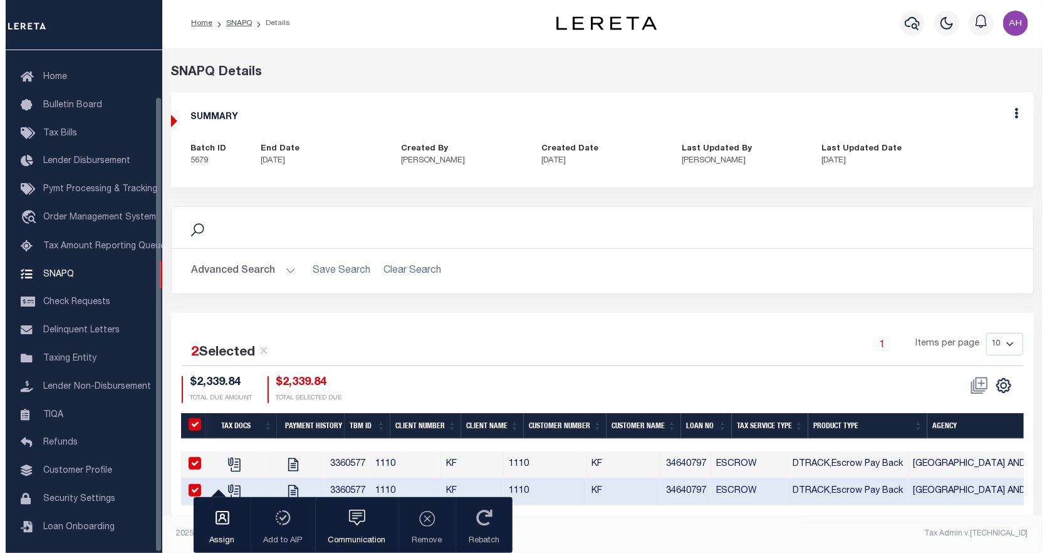
scroll to position [51, 0]
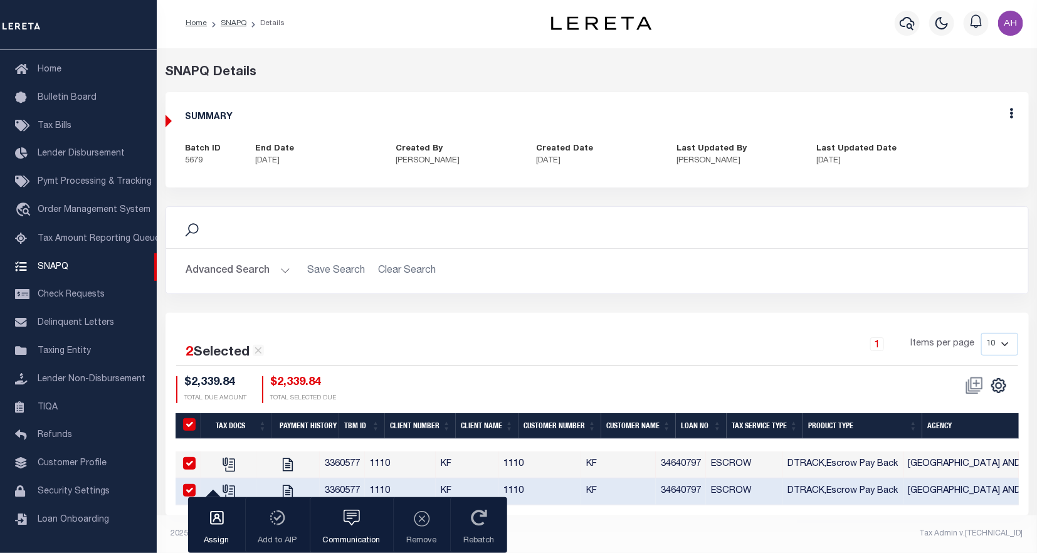
click at [293, 313] on div "2 Selected 2 Results 1 Items per page 10 25 50 100 $2,339.84" at bounding box center [596, 414] width 863 height 202
click at [191, 418] on input "QID" at bounding box center [189, 424] width 13 height 13
checkbox input "false"
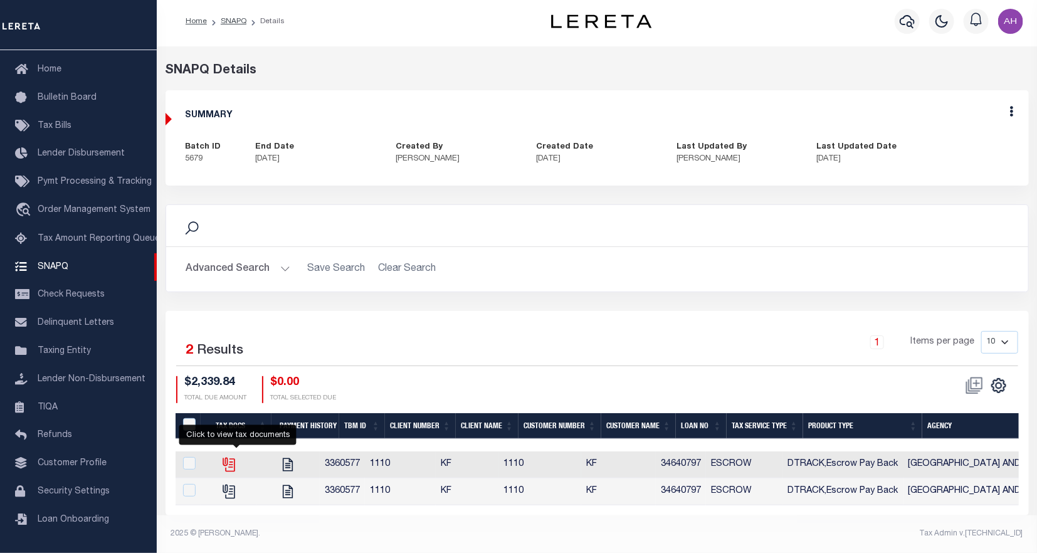
click at [233, 458] on icon "" at bounding box center [228, 463] width 10 height 10
checkbox input "true"
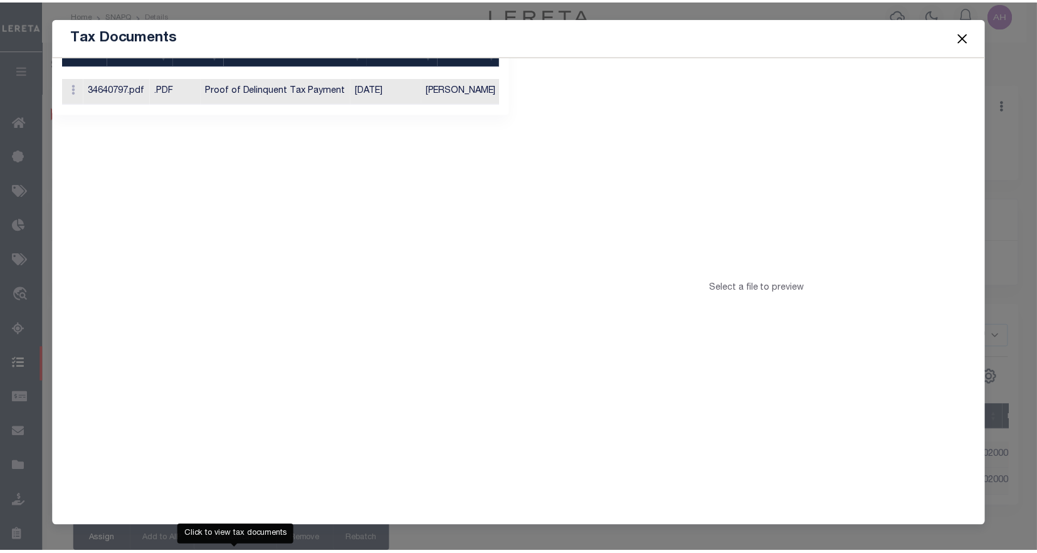
scroll to position [0, 0]
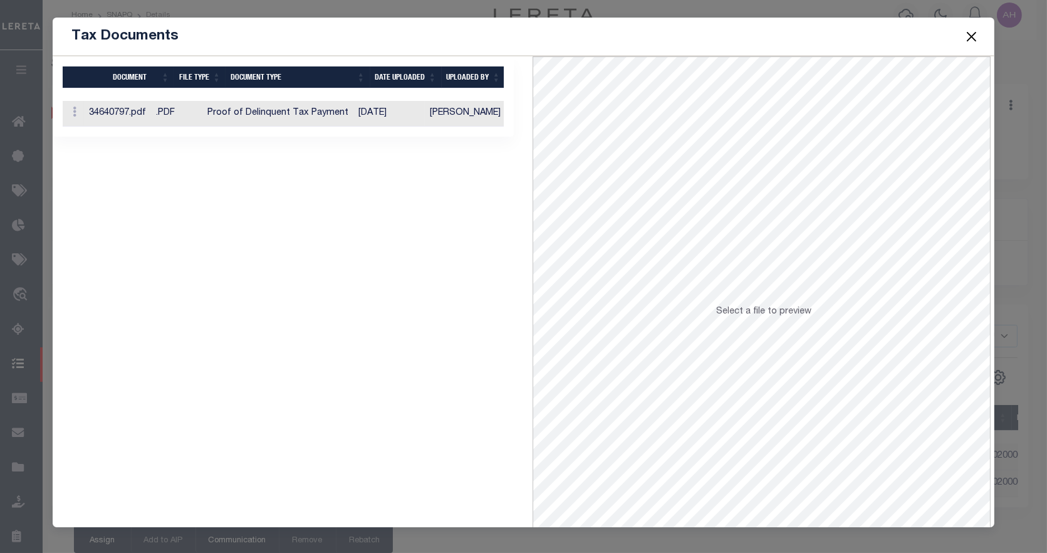
click at [975, 39] on button "Close" at bounding box center [971, 36] width 16 height 16
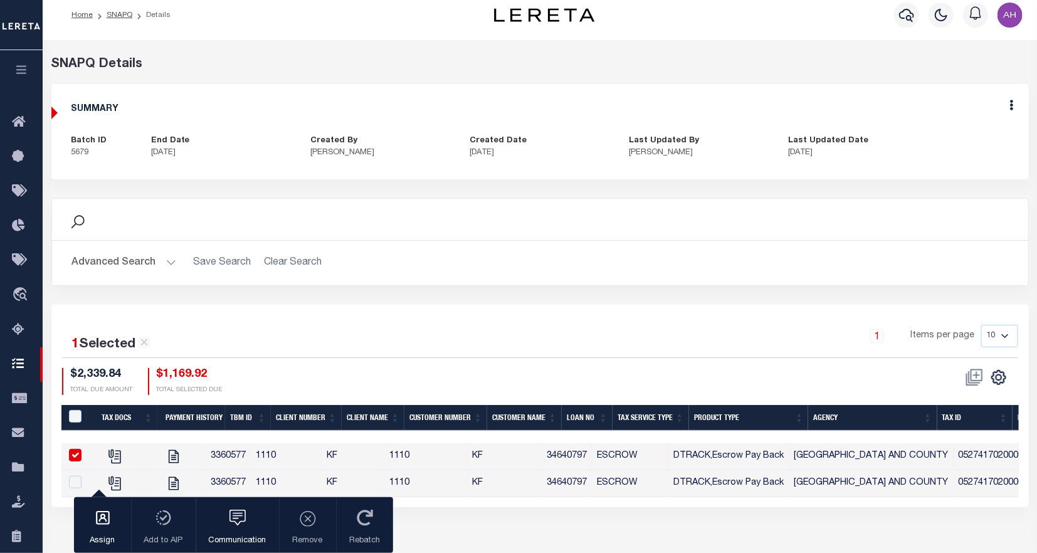
click at [8, 71] on button "button" at bounding box center [21, 71] width 43 height 43
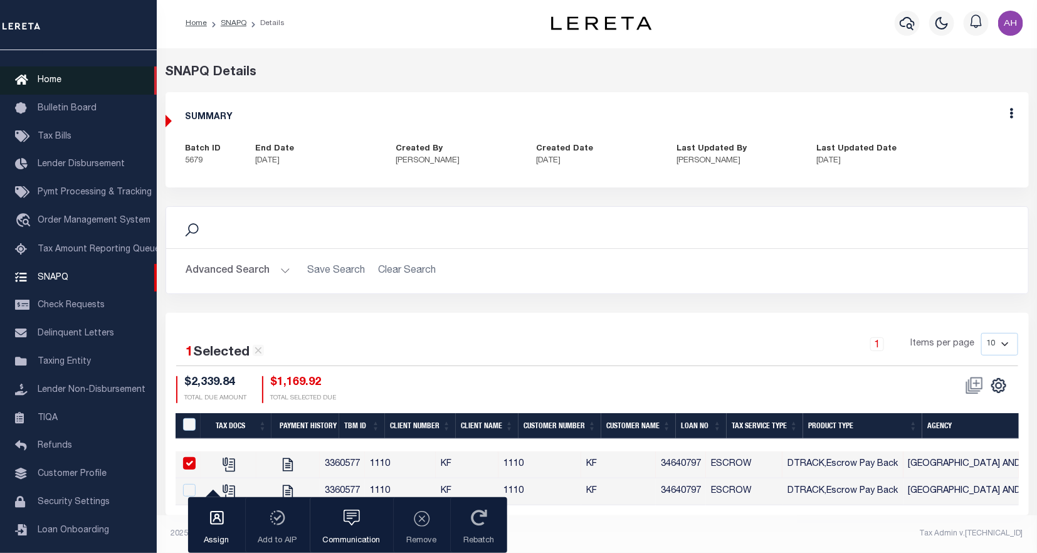
scroll to position [51, 0]
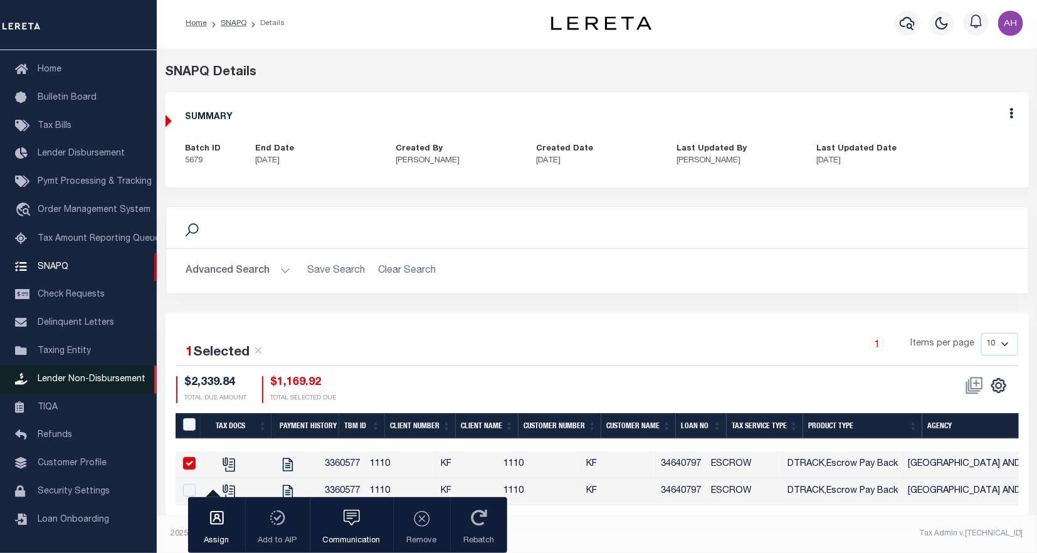
click at [58, 376] on span "Lender Non-Disbursement" at bounding box center [92, 379] width 108 height 9
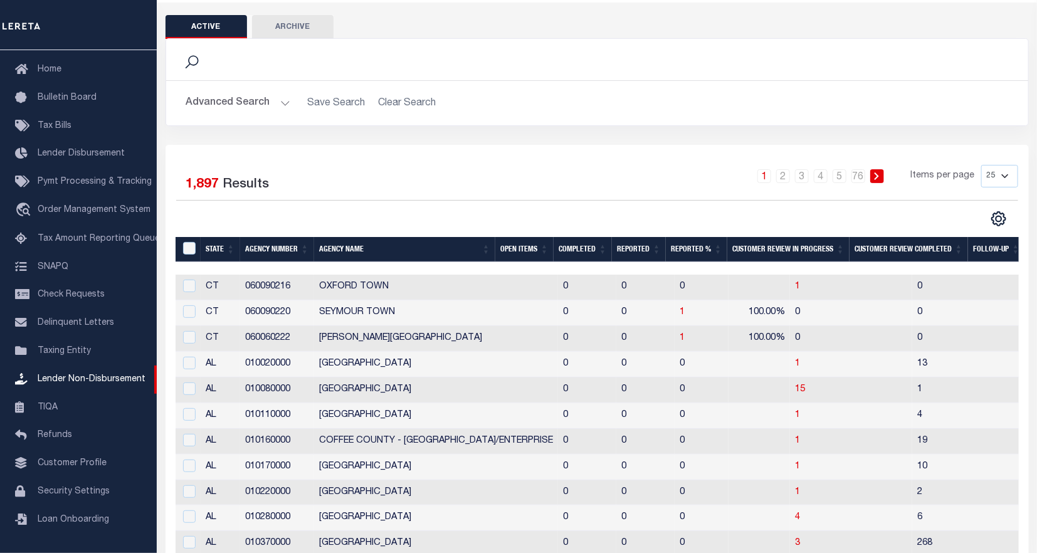
scroll to position [63, 0]
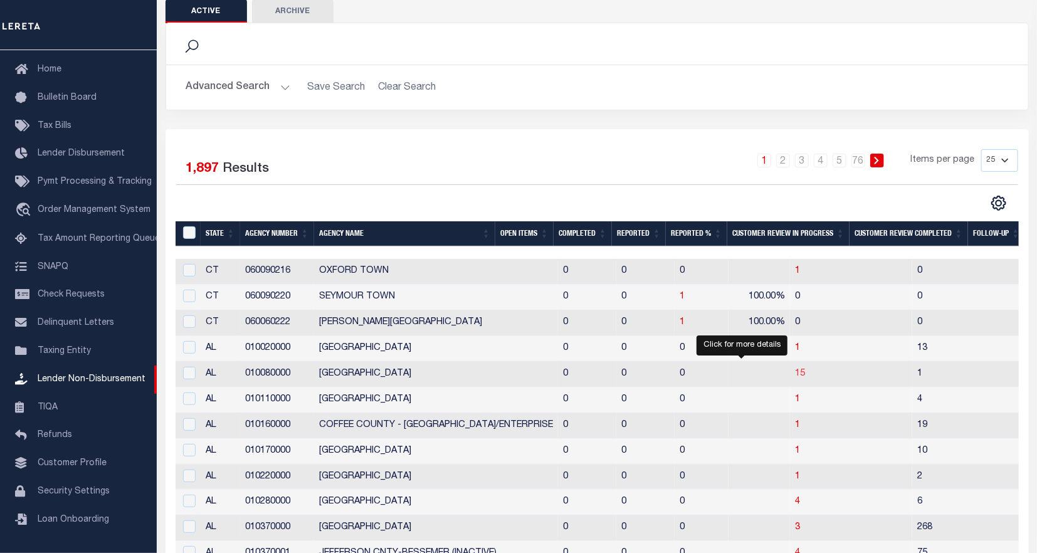
click at [795, 373] on span "15" at bounding box center [800, 373] width 10 height 9
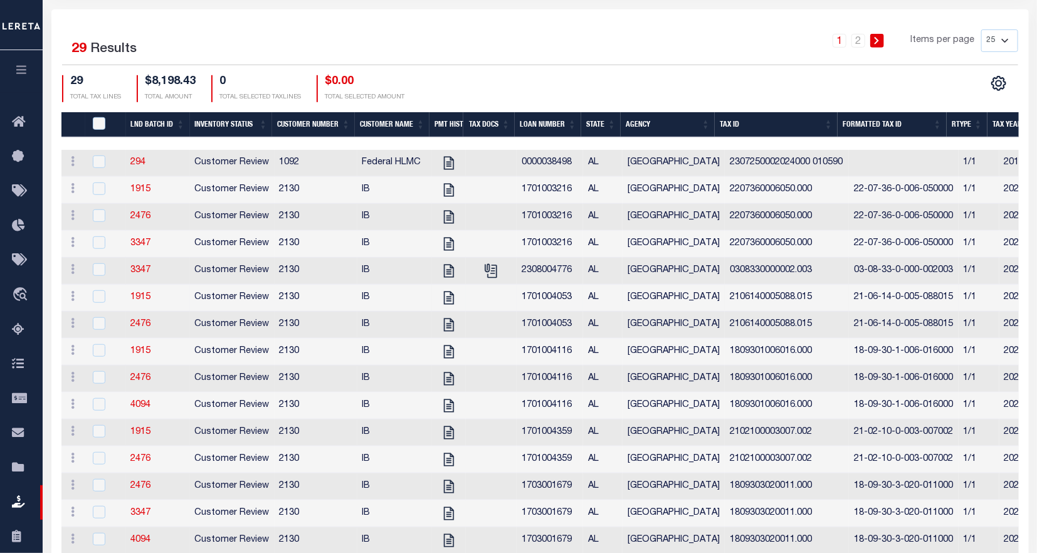
scroll to position [314, 0]
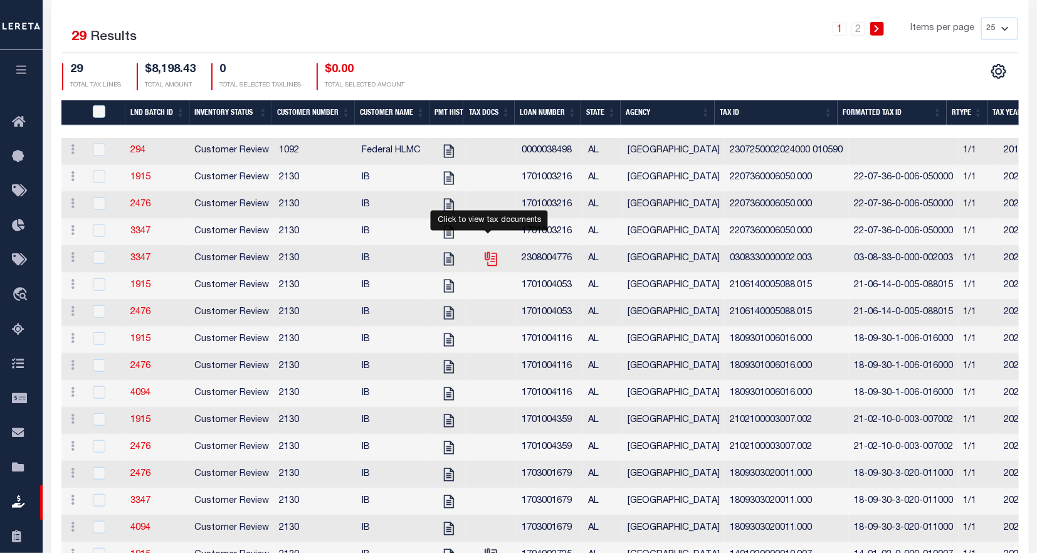
click at [490, 262] on icon "" at bounding box center [491, 259] width 16 height 16
checkbox input "true"
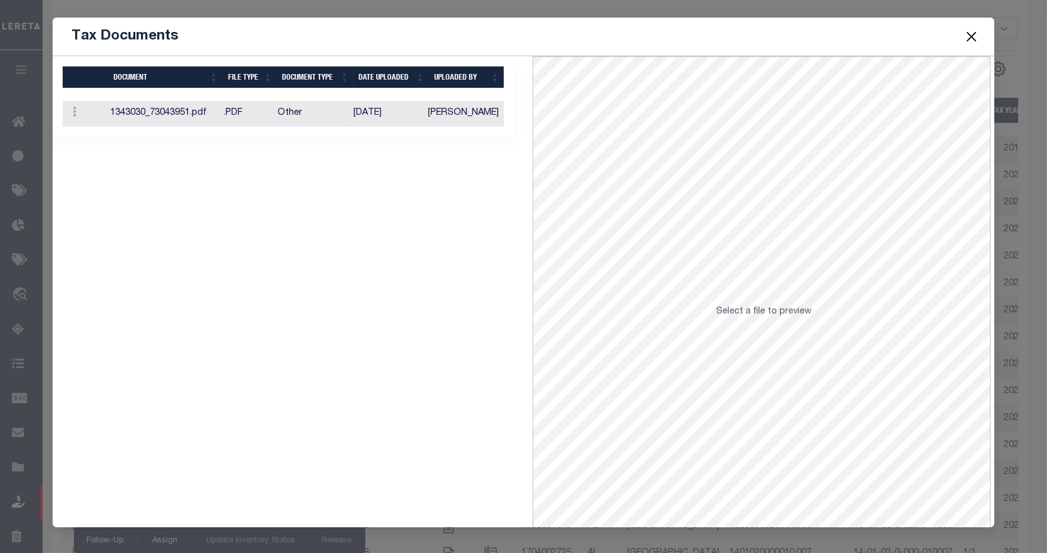
click at [360, 114] on td "[DATE]" at bounding box center [385, 114] width 75 height 26
click at [972, 38] on button "Close" at bounding box center [971, 36] width 16 height 16
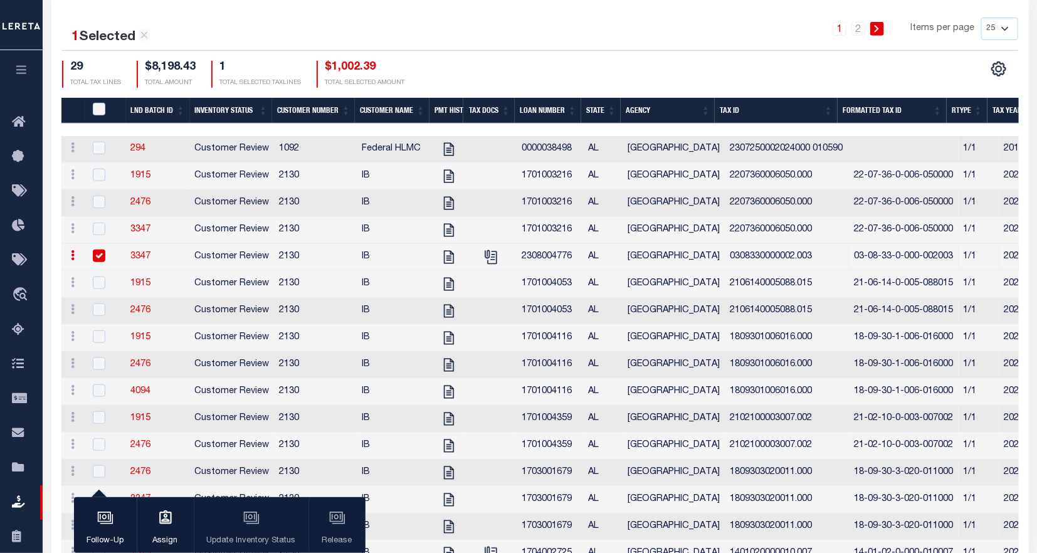
click at [540, 33] on div "1 2 Items per page 25 50 100 200" at bounding box center [661, 34] width 712 height 33
